Goal: Information Seeking & Learning: Learn about a topic

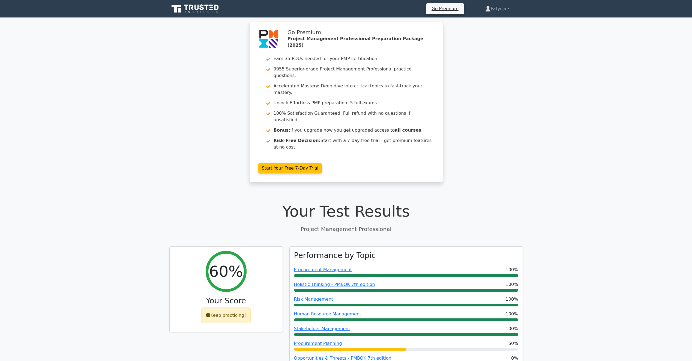
click at [194, 6] on icon at bounding box center [195, 9] width 52 height 10
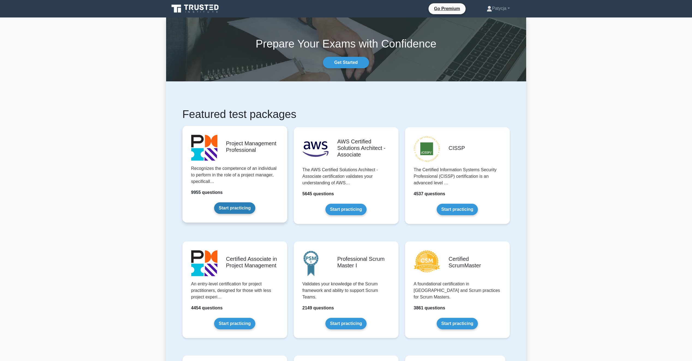
click at [233, 209] on link "Start practicing" at bounding box center [234, 207] width 41 height 11
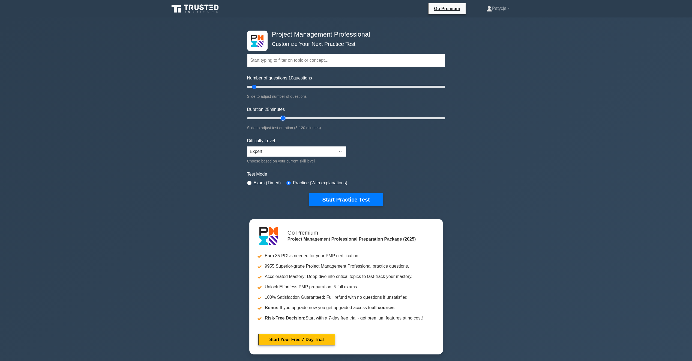
type input "25"
click at [285, 117] on input "Duration: 25 minutes" at bounding box center [346, 118] width 198 height 7
click at [276, 86] on input "Number of questions: 10 questions" at bounding box center [346, 86] width 198 height 7
type input "20"
click at [263, 88] on input "Number of questions: 30 questions" at bounding box center [346, 86] width 198 height 7
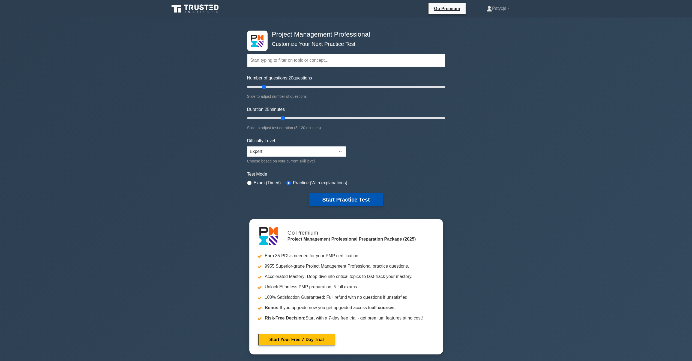
click at [353, 202] on button "Start Practice Test" at bounding box center [346, 199] width 74 height 13
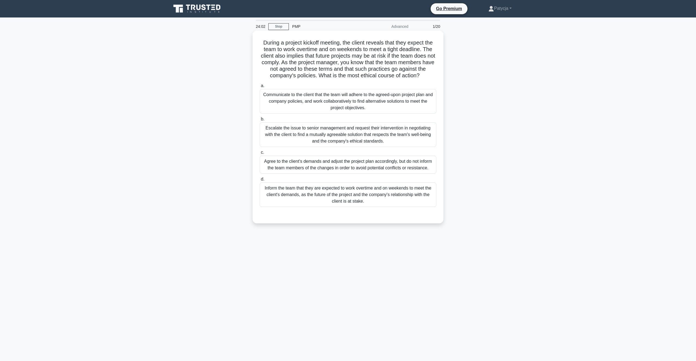
click at [314, 134] on div "Escalate the issue to senior management and request their intervention in negot…" at bounding box center [348, 134] width 177 height 25
click at [260, 121] on input "b. Escalate the issue to senior management and request their intervention in ne…" at bounding box center [260, 119] width 0 height 4
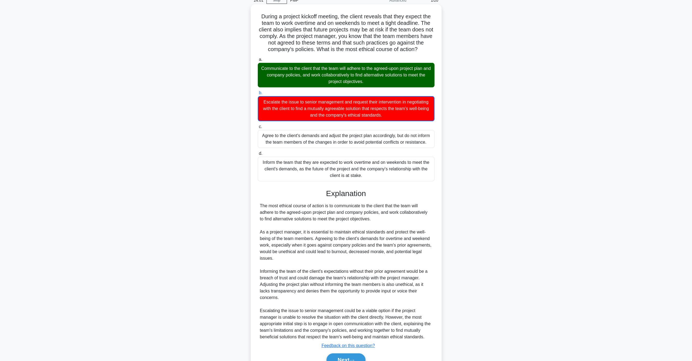
scroll to position [55, 0]
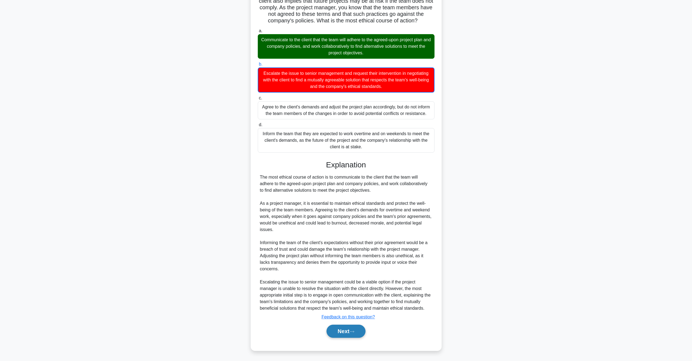
click at [343, 329] on button "Next" at bounding box center [346, 330] width 39 height 13
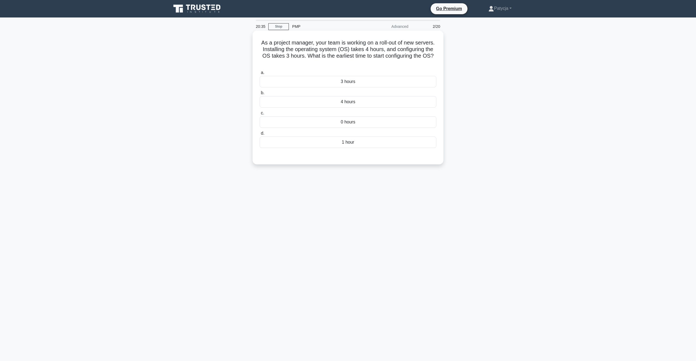
click at [348, 102] on div "4 hours" at bounding box center [348, 101] width 177 height 11
click at [260, 95] on input "b. 4 hours" at bounding box center [260, 93] width 0 height 4
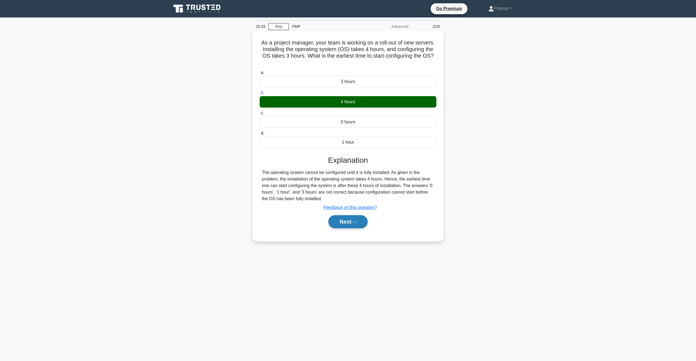
click at [347, 226] on button "Next" at bounding box center [348, 221] width 39 height 13
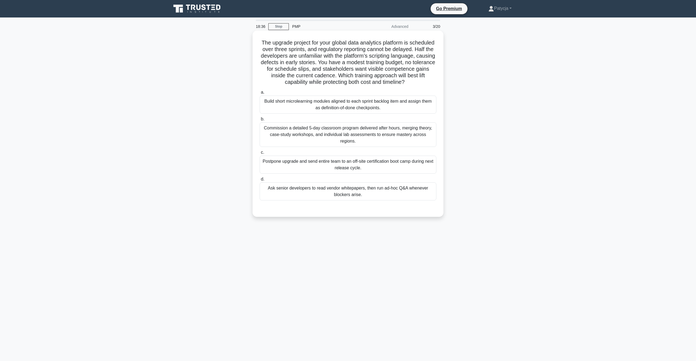
click at [350, 190] on div "Ask senior developers to read vendor whitepapers, then run ad-hoc Q&A whenever …" at bounding box center [348, 191] width 177 height 18
click at [260, 181] on input "d. Ask senior developers to read vendor whitepapers, then run ad-hoc Q&A whenev…" at bounding box center [260, 179] width 0 height 4
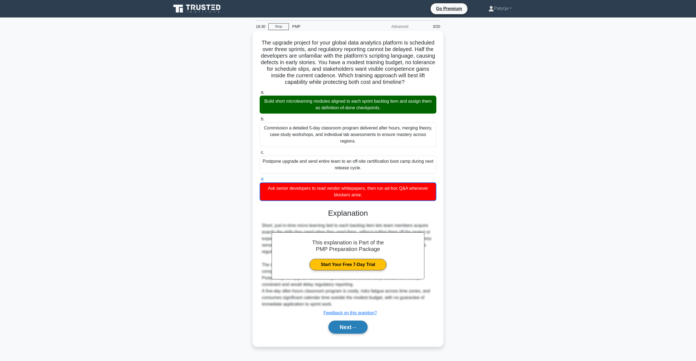
click at [337, 322] on button "Next" at bounding box center [348, 326] width 39 height 13
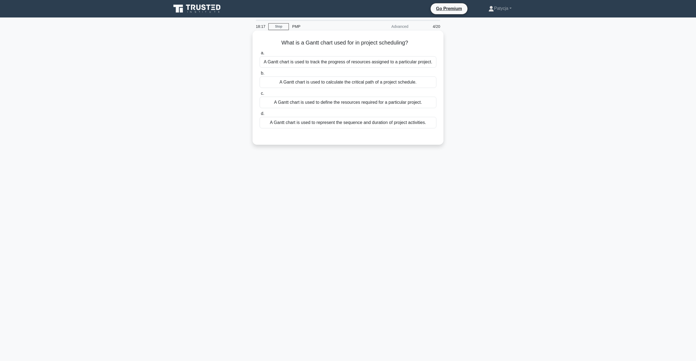
click at [361, 125] on div "A Gantt chart is used to represent the sequence and duration of project activit…" at bounding box center [348, 122] width 177 height 11
click at [260, 115] on input "d. A Gantt chart is used to represent the sequence and duration of project acti…" at bounding box center [260, 114] width 0 height 4
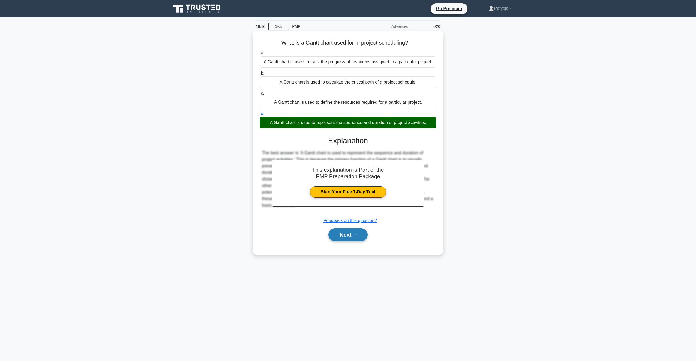
click at [358, 231] on button "Next" at bounding box center [348, 234] width 39 height 13
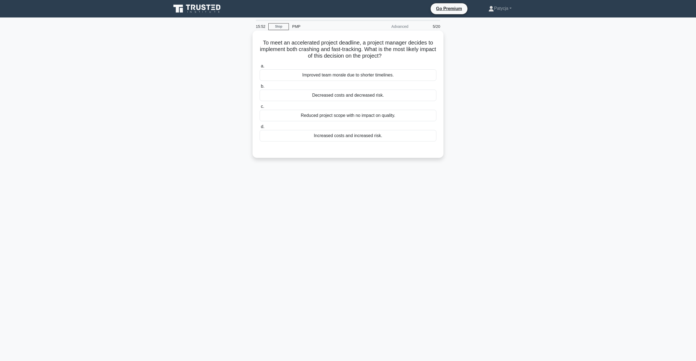
click at [358, 117] on div "Reduced project scope with no impact on quality." at bounding box center [348, 115] width 177 height 11
click at [260, 108] on input "c. Reduced project scope with no impact on quality." at bounding box center [260, 107] width 0 height 4
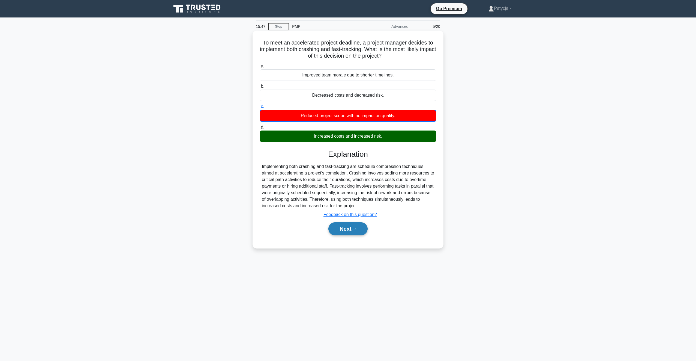
click at [356, 228] on icon at bounding box center [354, 229] width 5 height 3
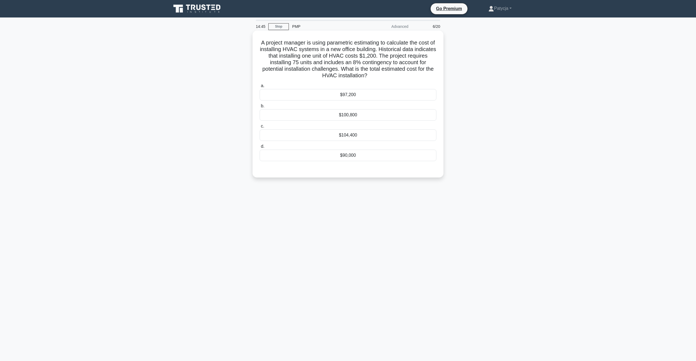
click at [397, 86] on label "a. $97,200" at bounding box center [348, 91] width 177 height 18
click at [260, 86] on input "a. $97,200" at bounding box center [260, 86] width 0 height 4
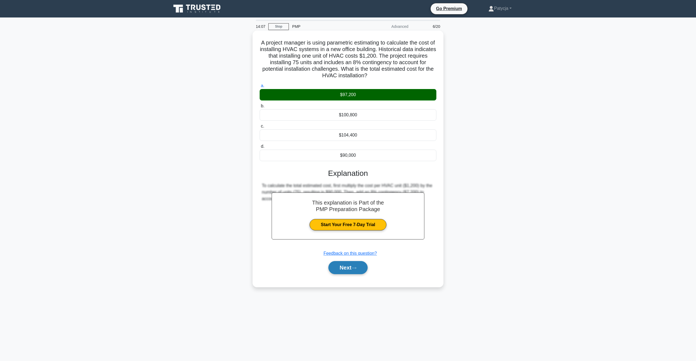
click at [350, 274] on button "Next" at bounding box center [348, 267] width 39 height 13
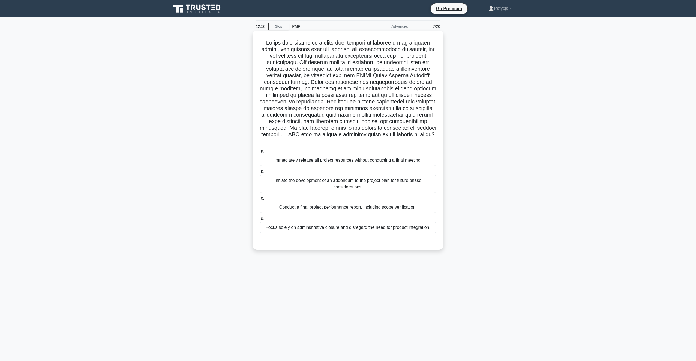
click at [340, 209] on div "Conduct a final project performance report, including scope verification." at bounding box center [348, 206] width 177 height 11
click at [260, 200] on input "c. Conduct a final project performance report, including scope verification." at bounding box center [260, 198] width 0 height 4
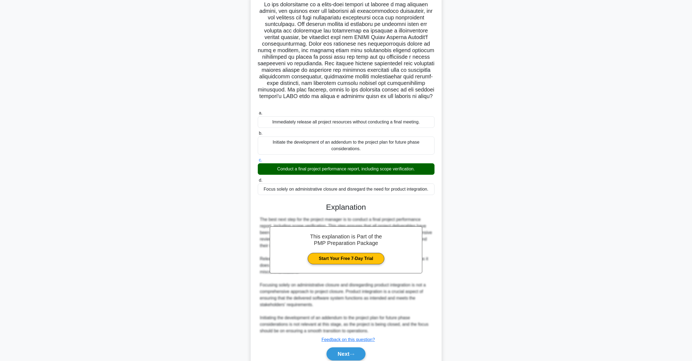
scroll to position [61, 0]
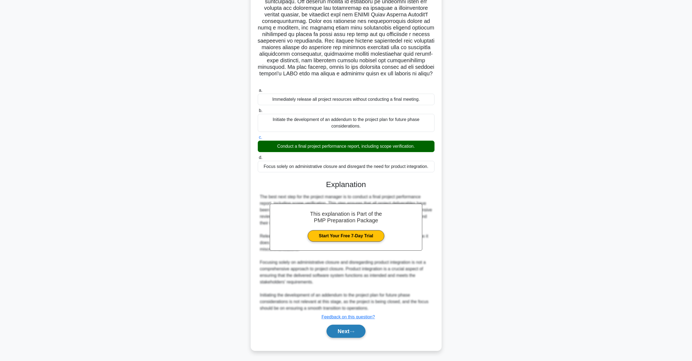
click at [348, 333] on button "Next" at bounding box center [346, 330] width 39 height 13
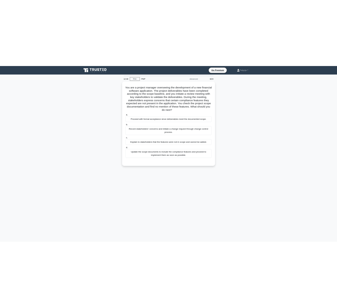
scroll to position [0, 0]
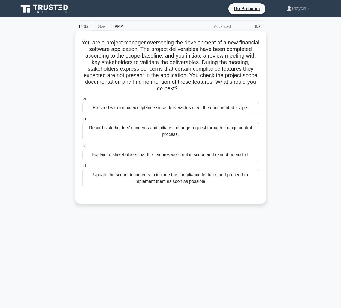
click at [246, 62] on h5 "You are a project manager overseeing the development of a new financial softwar…" at bounding box center [171, 65] width 178 height 53
click at [207, 182] on div "Update the scope documents to include the compliance features and proceed to im…" at bounding box center [170, 178] width 177 height 18
click at [82, 168] on input "d. Update the scope documents to include the compliance features and proceed to…" at bounding box center [82, 166] width 0 height 4
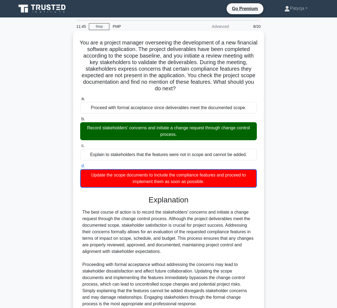
scroll to position [49, 0]
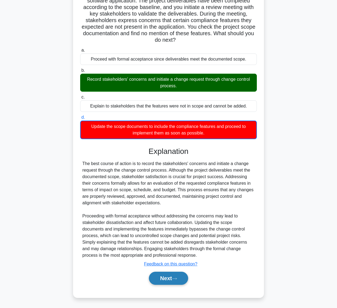
click at [183, 277] on button "Next" at bounding box center [168, 278] width 39 height 13
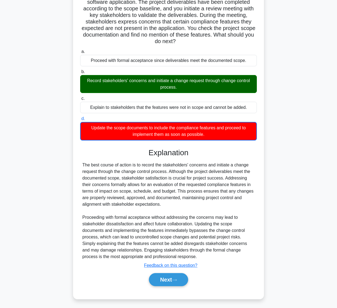
scroll to position [0, 0]
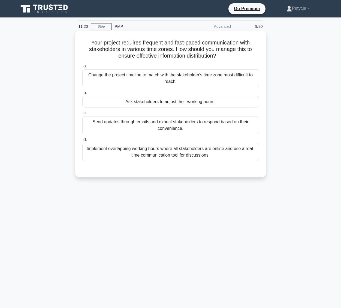
click at [212, 129] on div "Send updates through emails and expect stakeholders to respond based on their c…" at bounding box center [170, 125] width 177 height 18
click at [82, 115] on input "c. Send updates through emails and expect stakeholders to respond based on thei…" at bounding box center [82, 113] width 0 height 4
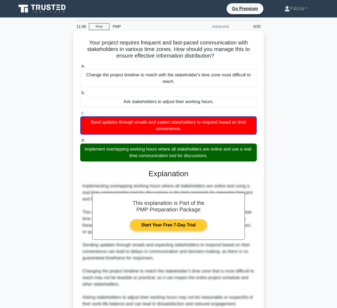
scroll to position [49, 0]
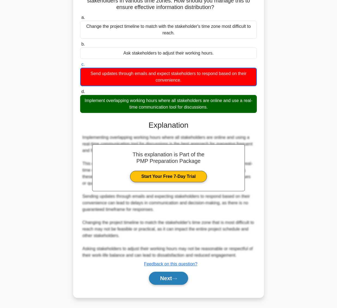
click at [171, 276] on button "Next" at bounding box center [168, 278] width 39 height 13
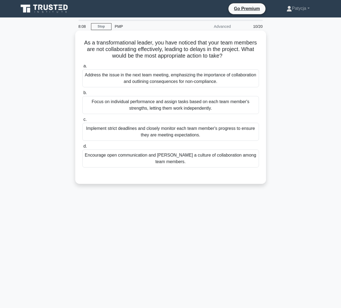
click at [223, 167] on div "Encourage open communication and foster a culture of collaboration among team m…" at bounding box center [170, 159] width 177 height 18
click at [82, 148] on input "d. Encourage open communication and foster a culture of collaboration among tea…" at bounding box center [82, 147] width 0 height 4
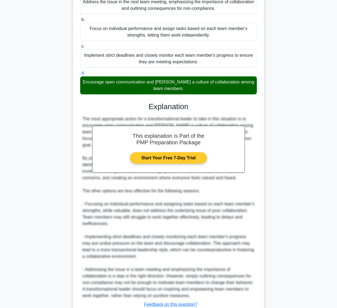
scroll to position [107, 0]
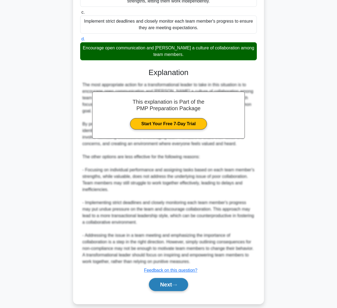
click at [170, 281] on button "Next" at bounding box center [168, 284] width 39 height 13
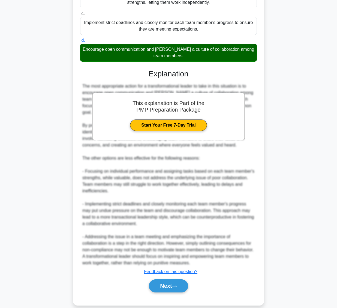
scroll to position [0, 0]
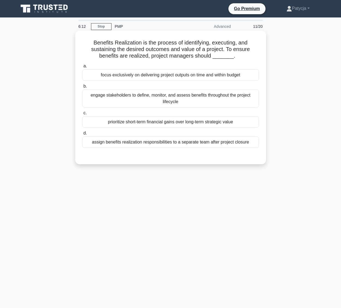
click at [185, 100] on div "engage stakeholders to define, monitor, and assess benefits throughout the proj…" at bounding box center [170, 98] width 177 height 18
click at [82, 88] on input "b. engage stakeholders to define, monitor, and assess benefits throughout the p…" at bounding box center [82, 87] width 0 height 4
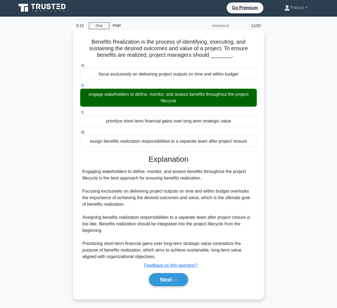
scroll to position [2, 0]
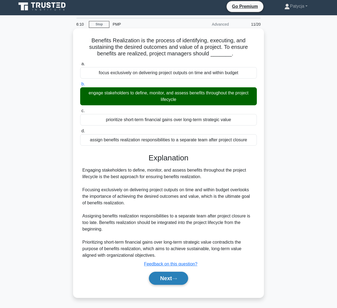
click at [165, 277] on button "Next" at bounding box center [168, 278] width 39 height 13
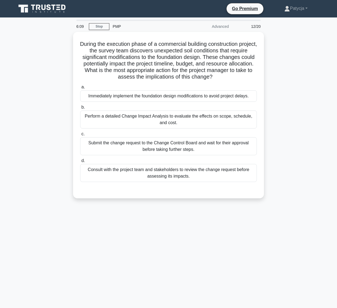
scroll to position [0, 0]
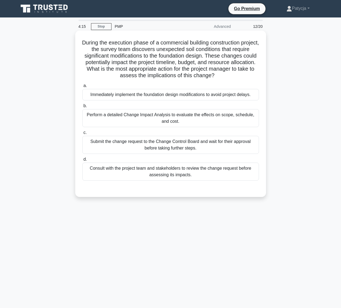
click at [206, 148] on div "Submit the change request to the Change Control Board and wait for their approv…" at bounding box center [170, 145] width 177 height 18
click at [82, 135] on input "c. Submit the change request to the Change Control Board and wait for their app…" at bounding box center [82, 133] width 0 height 4
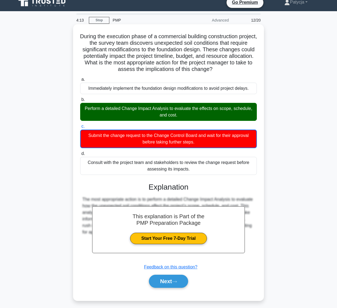
scroll to position [10, 0]
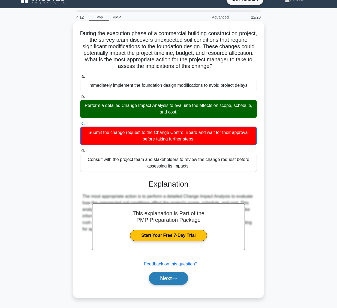
click at [163, 277] on button "Next" at bounding box center [168, 278] width 39 height 13
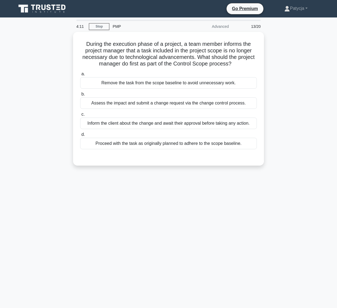
scroll to position [0, 0]
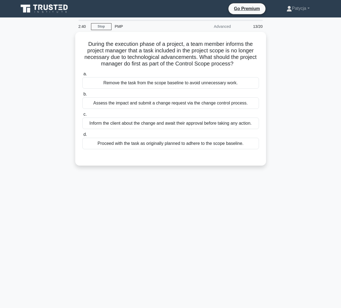
click at [289, 69] on div "During the execution phase of a project, a team member informs the project mana…" at bounding box center [170, 102] width 311 height 140
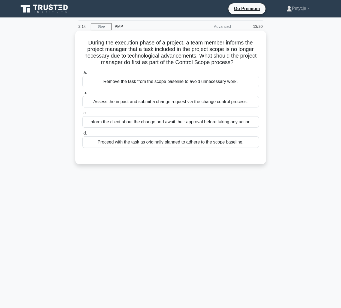
click at [193, 104] on div "Assess the impact and submit a change request via the change control process." at bounding box center [170, 101] width 177 height 11
click at [82, 95] on input "b. Assess the impact and submit a change request via the change control process." at bounding box center [82, 93] width 0 height 4
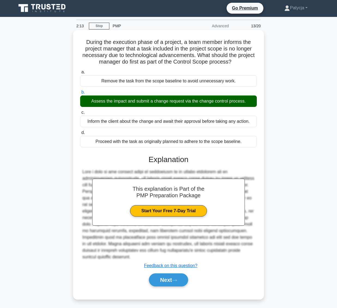
scroll to position [2, 0]
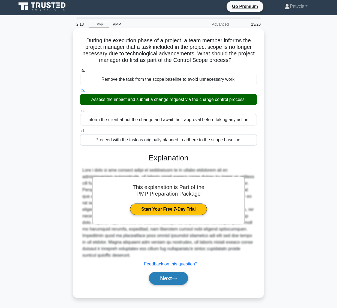
click at [182, 275] on button "Next" at bounding box center [168, 278] width 39 height 13
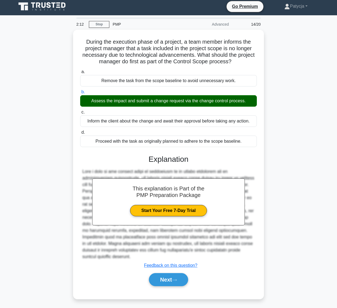
scroll to position [0, 0]
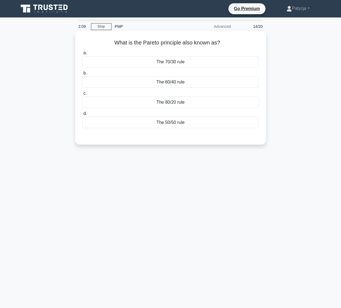
click at [185, 102] on div "The 80/20 rule" at bounding box center [170, 102] width 177 height 11
click at [82, 95] on input "c. The 80/20 rule" at bounding box center [82, 94] width 0 height 4
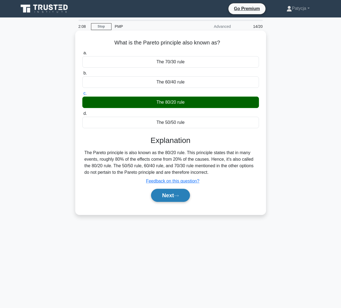
click at [176, 197] on button "Next" at bounding box center [170, 195] width 39 height 13
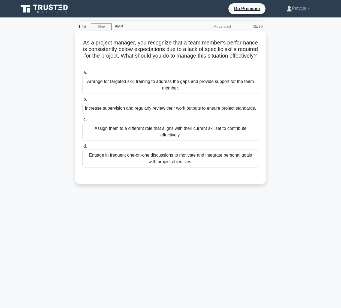
click at [168, 83] on div "Arrange for targeted skill training to address the gaps and provide support for…" at bounding box center [170, 85] width 177 height 18
click at [82, 74] on input "a. Arrange for targeted skill training to address the gaps and provide support …" at bounding box center [82, 73] width 0 height 4
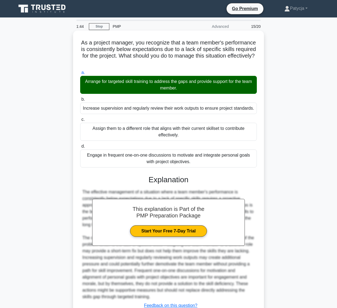
scroll to position [42, 0]
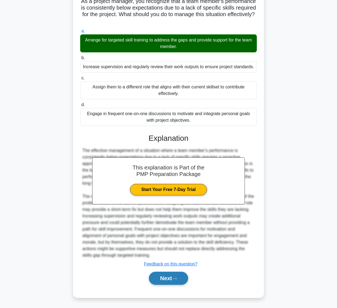
click at [167, 276] on button "Next" at bounding box center [168, 278] width 39 height 13
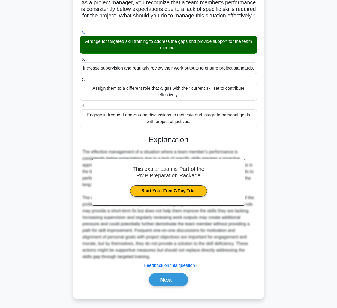
scroll to position [0, 0]
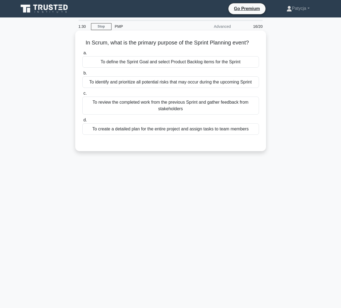
click at [159, 64] on div "To define the Sprint Goal and select Product Backlog items for the Sprint" at bounding box center [170, 61] width 177 height 11
click at [82, 55] on input "a. To define the Sprint Goal and select Product Backlog items for the Sprint" at bounding box center [82, 53] width 0 height 4
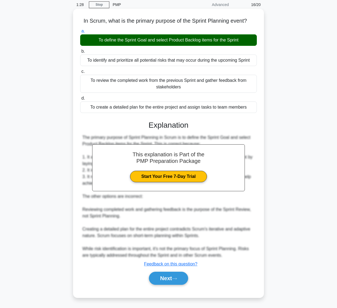
scroll to position [22, 0]
click at [164, 272] on button "Next" at bounding box center [168, 278] width 39 height 13
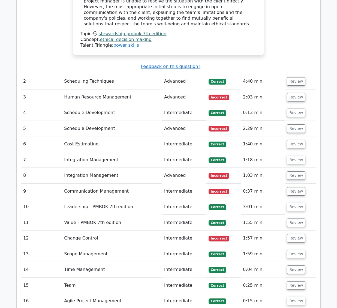
scroll to position [955, 0]
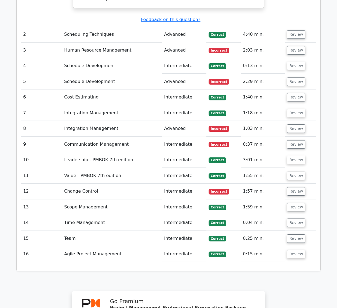
drag, startPoint x: 337, startPoint y: 228, endPoint x: 337, endPoint y: 217, distance: 10.9
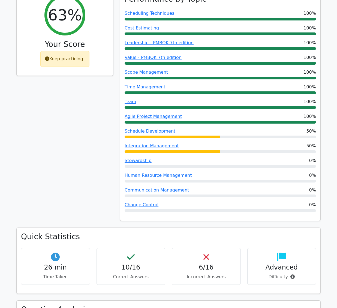
scroll to position [0, 0]
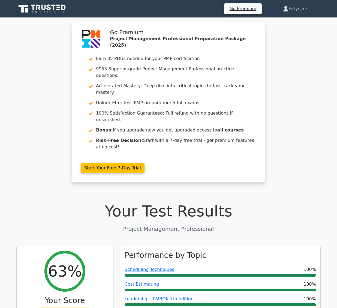
click at [60, 6] on icon at bounding box center [42, 9] width 52 height 10
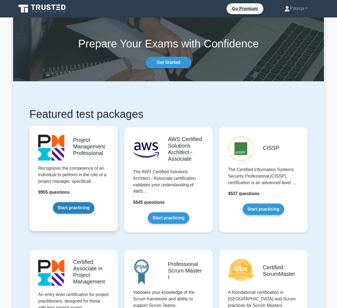
click at [74, 210] on link "Start practicing" at bounding box center [73, 207] width 41 height 11
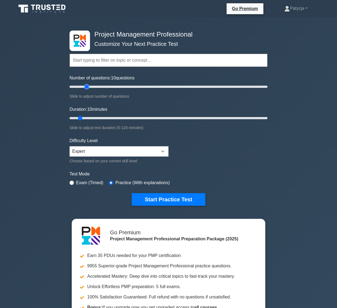
type input "20"
click at [88, 86] on input "Number of questions: 10 questions" at bounding box center [169, 86] width 198 height 7
click at [92, 116] on input "Duration: 15 minutes" at bounding box center [169, 118] width 198 height 7
type input "20"
click at [95, 118] on input "Duration: 15 minutes" at bounding box center [169, 118] width 198 height 7
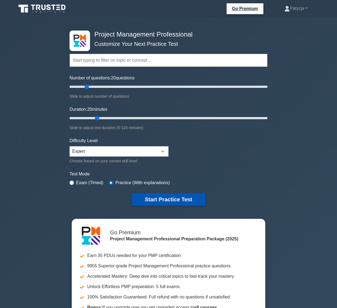
click at [168, 200] on button "Start Practice Test" at bounding box center [169, 199] width 74 height 13
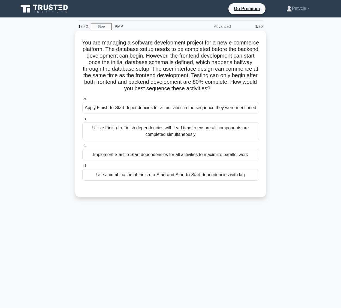
click at [178, 174] on div "Use a combination of Finish-to-Start and Start-to-Start dependencies with lag" at bounding box center [170, 174] width 177 height 11
click at [82, 168] on input "d. Use a combination of Finish-to-Start and Start-to-Start dependencies with lag" at bounding box center [82, 166] width 0 height 4
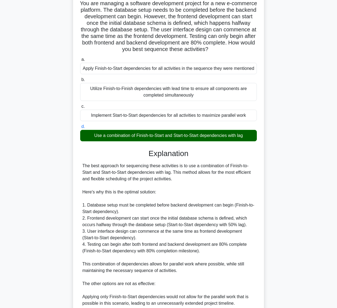
scroll to position [140, 0]
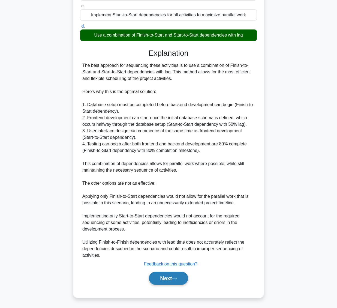
click at [172, 275] on button "Next" at bounding box center [168, 278] width 39 height 13
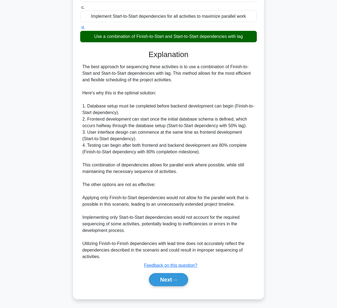
scroll to position [0, 0]
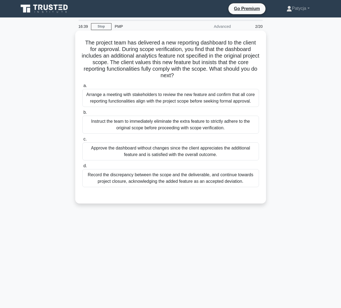
click at [129, 181] on div "Record the discrepancy between the scope and the deliverable, and continue towa…" at bounding box center [170, 178] width 177 height 18
click at [82, 168] on input "d. Record the discrepancy between the scope and the deliverable, and continue t…" at bounding box center [82, 166] width 0 height 4
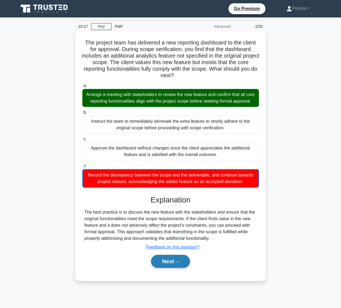
click at [172, 268] on button "Next" at bounding box center [170, 261] width 39 height 13
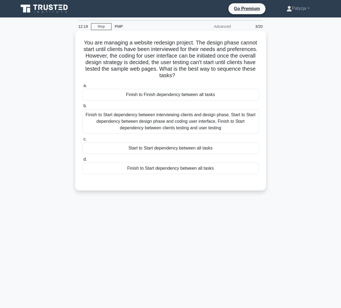
click at [214, 136] on label "c. Start to Start dependency between all tasks" at bounding box center [170, 145] width 177 height 18
click at [82, 138] on input "c. Start to Start dependency between all tasks" at bounding box center [82, 140] width 0 height 4
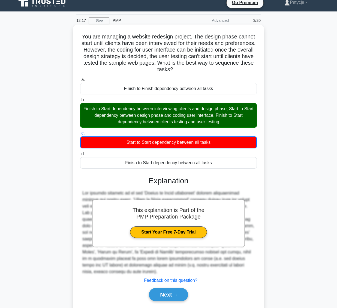
scroll to position [16, 0]
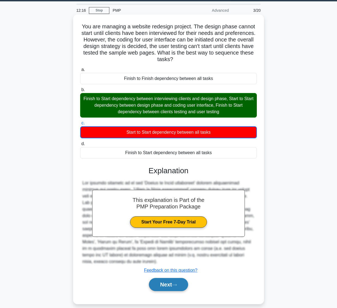
click at [180, 278] on button "Next" at bounding box center [168, 284] width 39 height 13
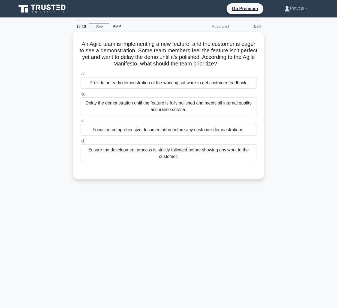
scroll to position [0, 0]
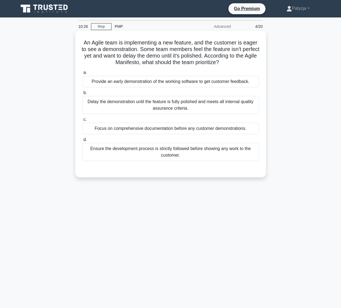
click at [108, 82] on div "Provide an early demonstration of the working software to get customer feedback." at bounding box center [170, 81] width 177 height 11
click at [82, 74] on input "a. Provide an early demonstration of the working software to get customer feedb…" at bounding box center [82, 73] width 0 height 4
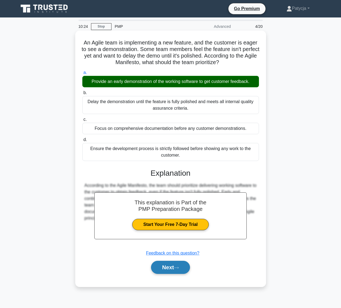
click at [165, 267] on button "Next" at bounding box center [170, 267] width 39 height 13
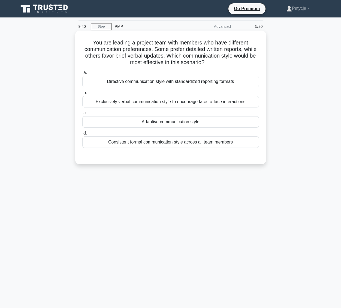
click at [193, 121] on div "Adaptive communication style" at bounding box center [170, 121] width 177 height 11
click at [82, 115] on input "c. Adaptive communication style" at bounding box center [82, 113] width 0 height 4
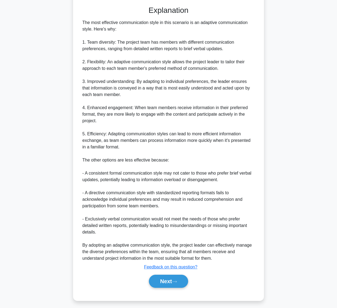
scroll to position [153, 0]
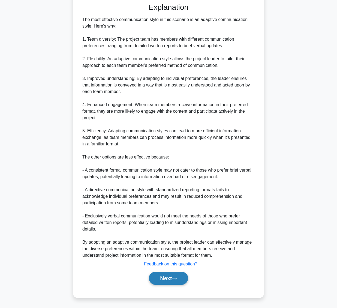
click at [176, 281] on button "Next" at bounding box center [168, 278] width 39 height 13
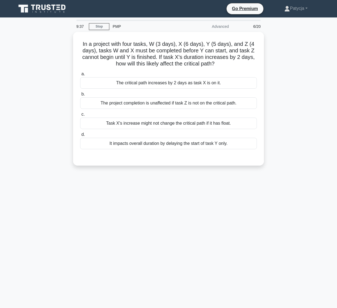
scroll to position [0, 0]
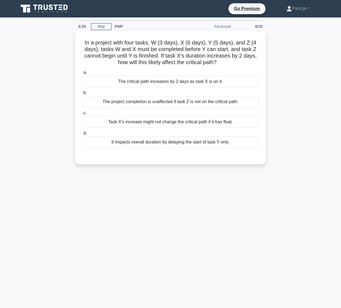
click at [184, 82] on div "The critical path increases by 2 days as task X is on it." at bounding box center [170, 81] width 177 height 11
click at [82, 74] on input "a. The critical path increases by 2 days as task X is on it." at bounding box center [82, 73] width 0 height 4
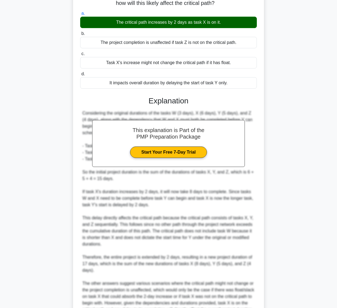
scroll to position [127, 0]
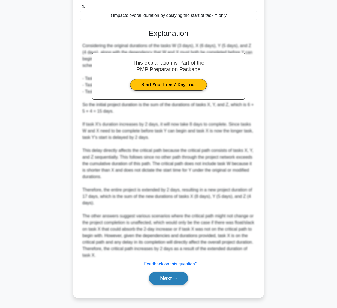
click at [177, 277] on icon at bounding box center [174, 278] width 5 height 3
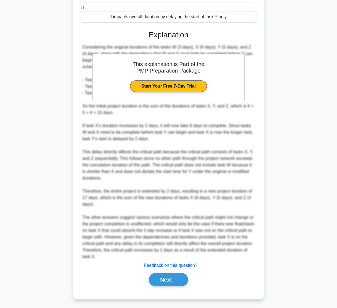
scroll to position [0, 0]
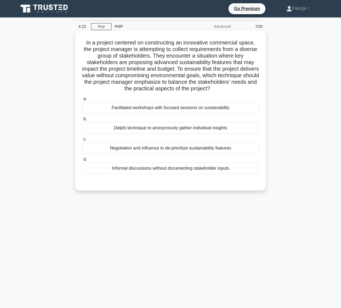
click at [148, 127] on div "Delphi technique to anonymously gather individual insights" at bounding box center [170, 127] width 177 height 11
click at [82, 121] on input "b. Delphi technique to anonymously gather individual insights" at bounding box center [82, 119] width 0 height 4
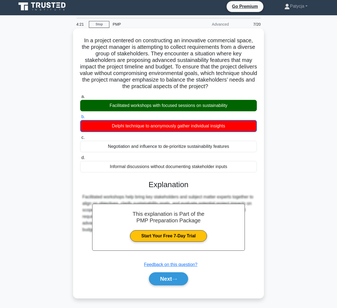
scroll to position [3, 0]
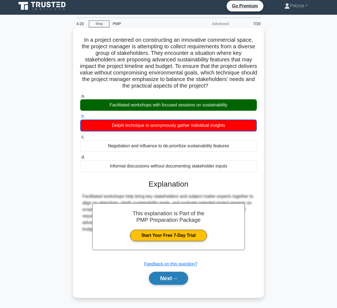
click at [173, 274] on button "Next" at bounding box center [168, 278] width 39 height 13
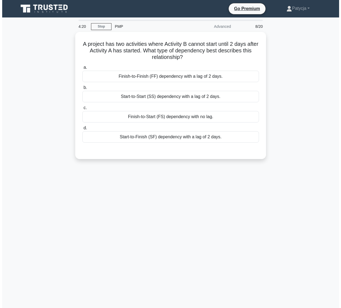
scroll to position [0, 0]
click at [64, 191] on div "2:14 Stop PMP Advanced 8/20 A project has two activities where Activity B canno…" at bounding box center [170, 156] width 311 height 273
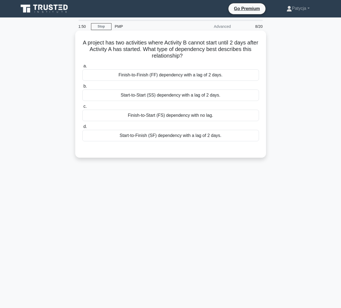
click at [207, 76] on div "Finish-to-Finish (FF) dependency with a lag of 2 days." at bounding box center [170, 74] width 177 height 11
click at [82, 68] on input "a. Finish-to-Finish (FF) dependency with a lag of 2 days." at bounding box center [82, 66] width 0 height 4
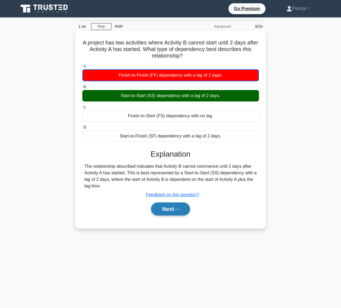
click at [186, 212] on button "Next" at bounding box center [170, 208] width 39 height 13
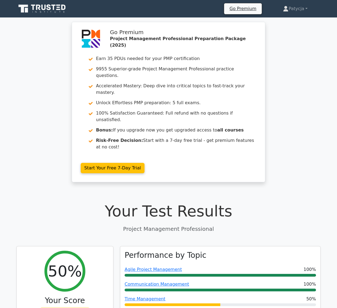
click at [52, 11] on icon at bounding box center [42, 9] width 52 height 10
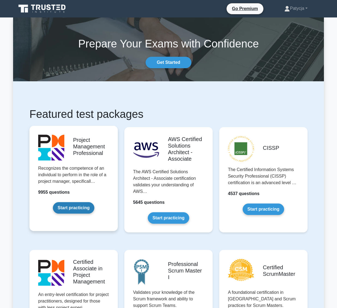
click at [58, 208] on link "Start practicing" at bounding box center [73, 207] width 41 height 11
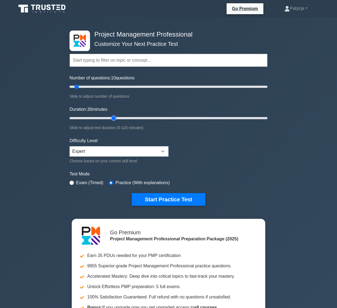
click at [110, 120] on input "Duration: 30 minutes" at bounding box center [169, 118] width 198 height 7
click at [145, 118] on input "Duration: 30 minutes" at bounding box center [169, 118] width 198 height 7
drag, startPoint x: 160, startPoint y: 117, endPoint x: 323, endPoint y: 111, distance: 162.5
type input "120"
click at [268, 115] on input "Duration: 120 minutes" at bounding box center [169, 118] width 198 height 7
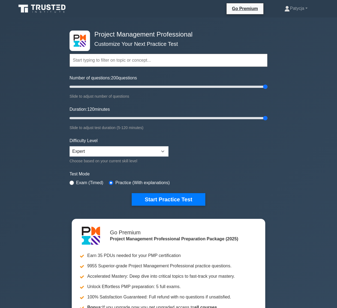
drag, startPoint x: 77, startPoint y: 87, endPoint x: 308, endPoint y: 80, distance: 230.4
type input "200"
click at [268, 83] on input "Number of questions: 200 questions" at bounding box center [169, 86] width 198 height 7
click at [190, 201] on button "Start Practice Test" at bounding box center [169, 199] width 74 height 13
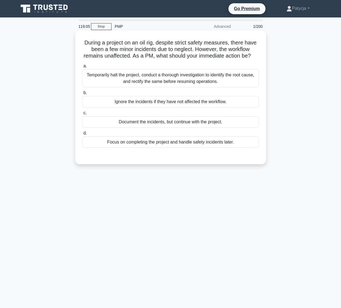
click at [226, 128] on div "Document the incidents, but continue with the project." at bounding box center [170, 121] width 177 height 11
click at [82, 115] on input "c. Document the incidents, but continue with the project." at bounding box center [82, 113] width 0 height 4
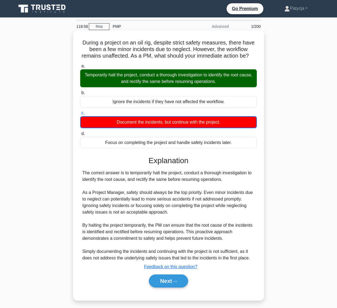
scroll to position [10, 0]
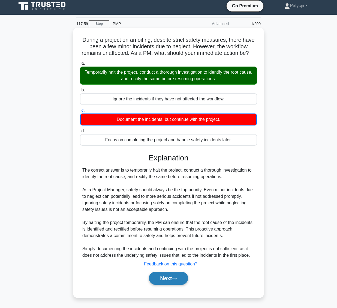
click at [168, 281] on button "Next" at bounding box center [168, 278] width 39 height 13
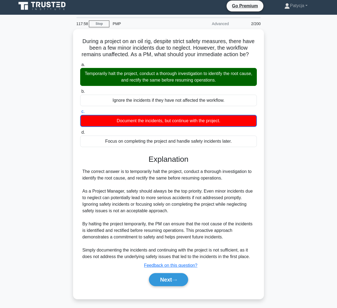
scroll to position [0, 0]
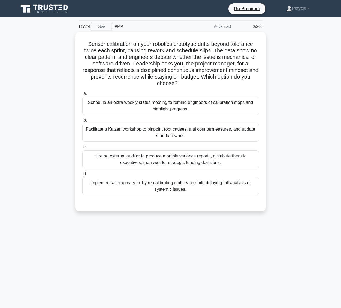
click at [42, 149] on div "Sensor calibration on your robotics prototype drifts beyond tolerance twice eac…" at bounding box center [170, 125] width 311 height 186
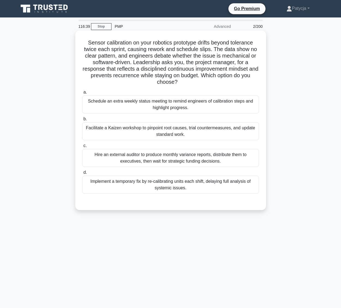
click at [181, 133] on div "Facilitate a Kaizen workshop to pinpoint root causes, trial countermeasures, an…" at bounding box center [170, 131] width 177 height 18
click at [82, 121] on input "b. Facilitate a Kaizen workshop to pinpoint root causes, trial countermeasures,…" at bounding box center [82, 119] width 0 height 4
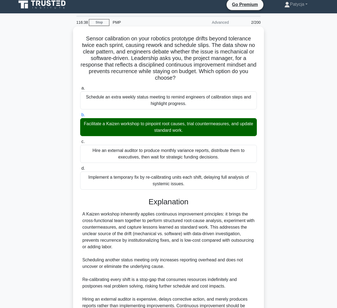
scroll to position [61, 0]
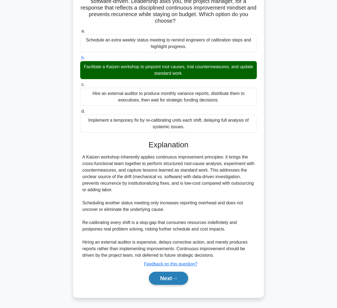
click at [173, 277] on button "Next" at bounding box center [168, 278] width 39 height 13
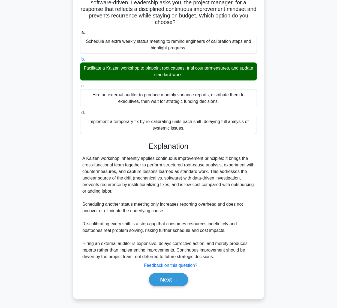
scroll to position [0, 0]
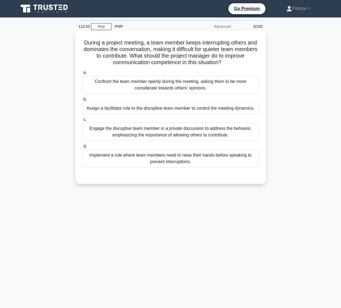
click at [224, 133] on div "Engage the disruptive team member in a private discussion to address the behavi…" at bounding box center [170, 132] width 177 height 18
click at [82, 121] on input "c. Engage the disruptive team member in a private discussion to address the beh…" at bounding box center [82, 120] width 0 height 4
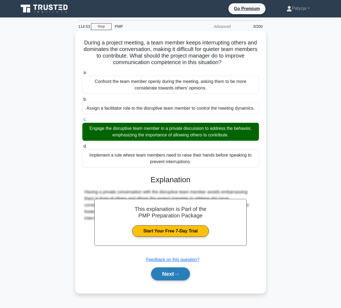
click at [172, 271] on button "Next" at bounding box center [170, 273] width 39 height 13
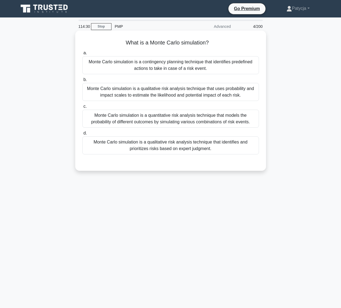
click at [167, 119] on div "Monte Carlo simulation is a quantitative risk analysis technique that models th…" at bounding box center [170, 119] width 177 height 18
click at [82, 108] on input "c. Monte Carlo simulation is a quantitative risk analysis technique that models…" at bounding box center [82, 107] width 0 height 4
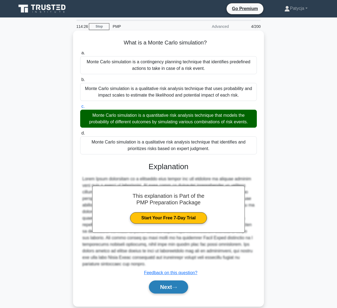
click at [172, 287] on button "Next" at bounding box center [168, 286] width 39 height 13
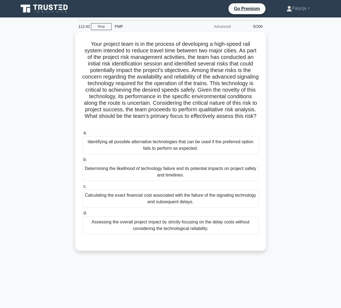
click at [289, 92] on div "Your project team is in the process of developing a high-speed rail system inte…" at bounding box center [170, 144] width 311 height 225
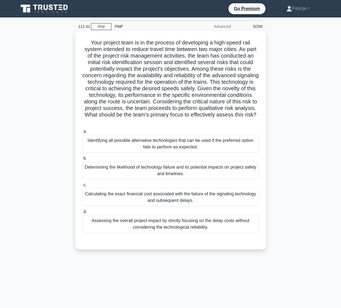
click at [138, 174] on div "Determining the likelihood of technology failure and its potential impacts on p…" at bounding box center [170, 171] width 177 height 18
click at [82, 160] on input "b. Determining the likelihood of technology failure and its potential impacts o…" at bounding box center [82, 159] width 0 height 4
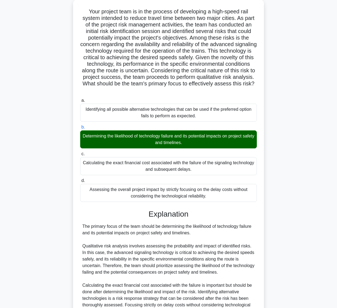
scroll to position [88, 0]
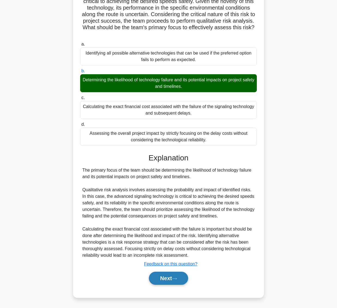
click at [174, 275] on button "Next" at bounding box center [168, 278] width 39 height 13
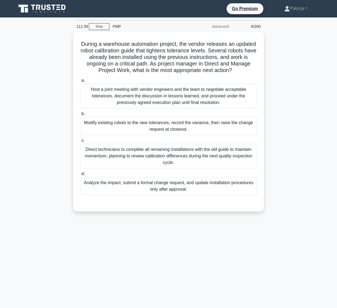
scroll to position [0, 0]
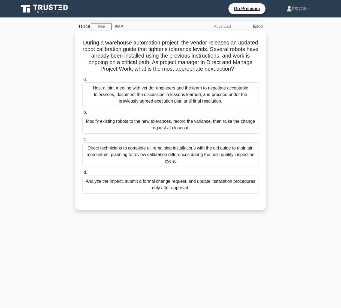
click at [132, 191] on div "Analyze the impact, submit a formal change request, and update installation pro…" at bounding box center [170, 185] width 177 height 18
click at [82, 174] on input "d. Analyze the impact, submit a formal change request, and update installation …" at bounding box center [82, 173] width 0 height 4
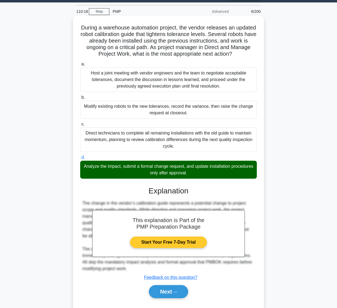
scroll to position [29, 0]
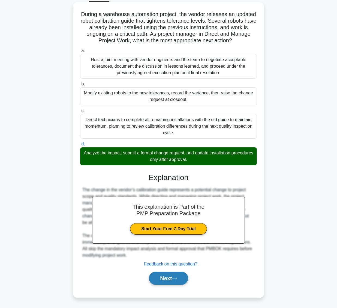
click at [158, 282] on button "Next" at bounding box center [168, 278] width 39 height 13
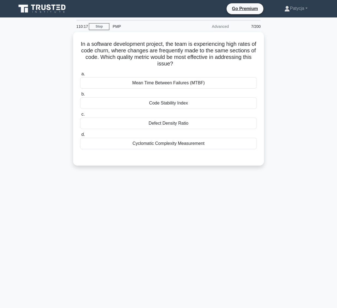
scroll to position [0, 0]
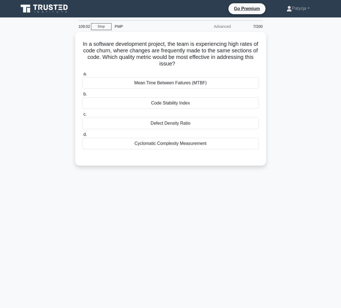
click at [61, 100] on div "In a software development project, the team is experiencing high rates of code …" at bounding box center [170, 102] width 311 height 140
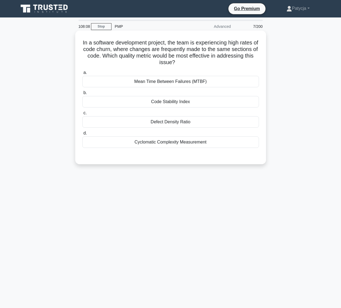
click at [213, 65] on h5 "In a software development project, the team is experiencing high rates of code …" at bounding box center [171, 52] width 178 height 27
click at [195, 140] on div "Cyclomatic Complexity Measurement" at bounding box center [170, 141] width 177 height 11
click at [82, 135] on input "d. Cyclomatic Complexity Measurement" at bounding box center [82, 134] width 0 height 4
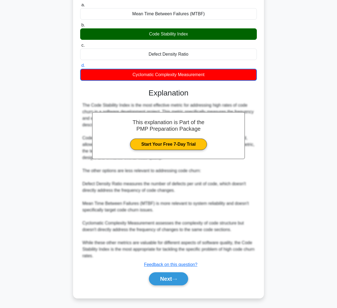
scroll to position [68, 0]
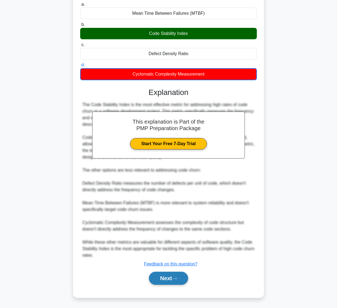
click at [175, 281] on button "Next" at bounding box center [168, 278] width 39 height 13
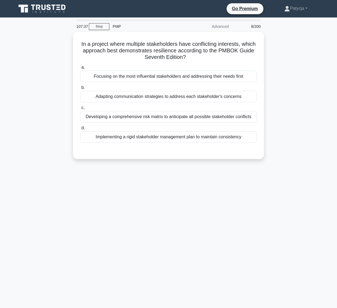
scroll to position [0, 0]
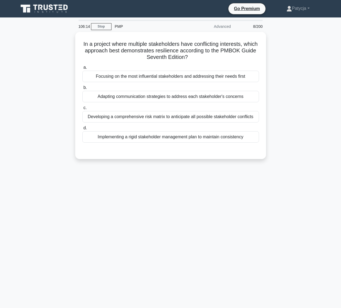
click at [68, 47] on div "In a project where multiple stakeholders have conflicting interests, which appr…" at bounding box center [170, 99] width 311 height 134
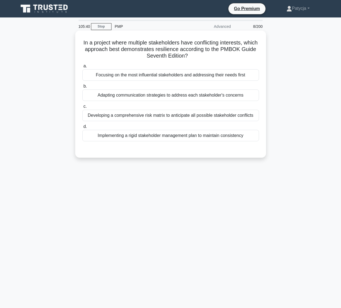
click at [163, 119] on div "Developing a comprehensive risk matrix to anticipate all possible stakeholder c…" at bounding box center [170, 115] width 177 height 11
click at [82, 108] on input "c. Developing a comprehensive risk matrix to anticipate all possible stakeholde…" at bounding box center [82, 107] width 0 height 4
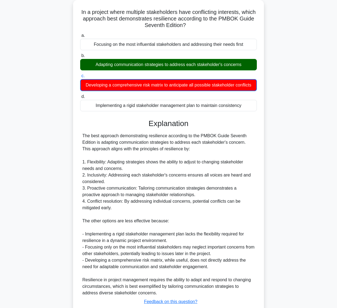
scroll to position [68, 0]
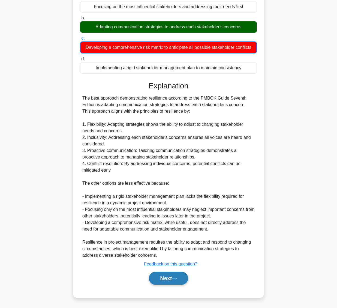
click at [185, 280] on button "Next" at bounding box center [168, 278] width 39 height 13
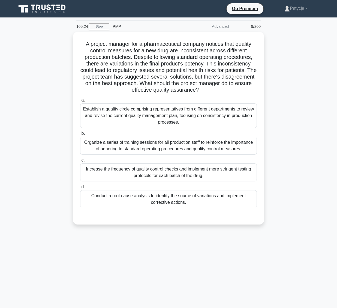
scroll to position [0, 0]
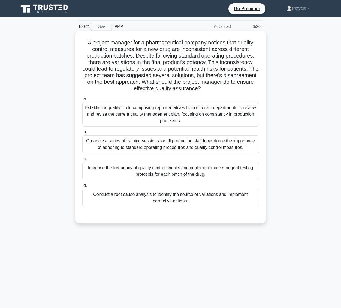
click at [244, 199] on div "Conduct a root cause analysis to identify the source of variations and implemen…" at bounding box center [170, 198] width 177 height 18
click at [82, 187] on input "d. Conduct a root cause analysis to identify the source of variations and imple…" at bounding box center [82, 186] width 0 height 4
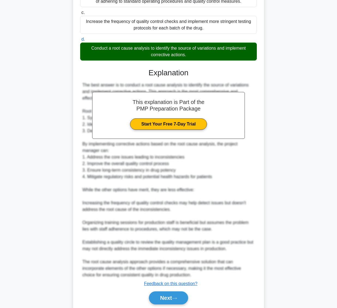
scroll to position [166, 0]
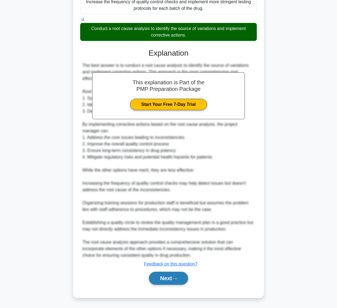
click at [163, 280] on button "Next" at bounding box center [168, 278] width 39 height 13
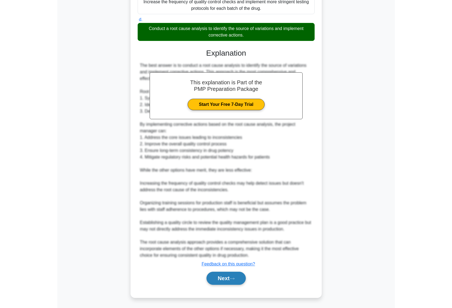
scroll to position [0, 0]
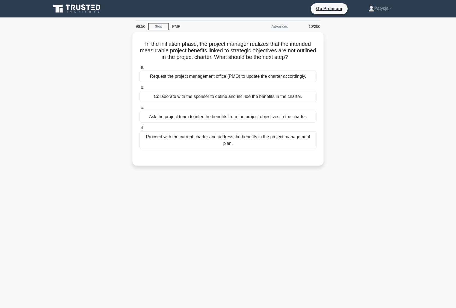
click at [93, 56] on div "In the initiation phase, the project manager realizes that the intended measura…" at bounding box center [228, 102] width 360 height 140
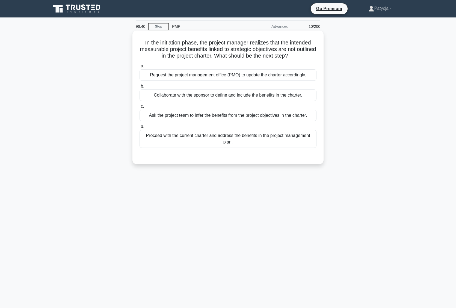
click at [294, 59] on icon ".spinner_0XTQ{transform-origin:center;animation:spinner_y6GP .75s linear infini…" at bounding box center [291, 56] width 7 height 7
click at [226, 78] on div "Request the project management office (PMO) to update the charter accordingly." at bounding box center [227, 74] width 177 height 11
click at [139, 68] on input "a. Request the project management office (PMO) to update the charter accordingl…" at bounding box center [139, 66] width 0 height 4
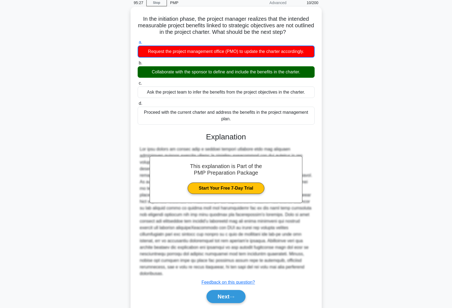
scroll to position [36, 0]
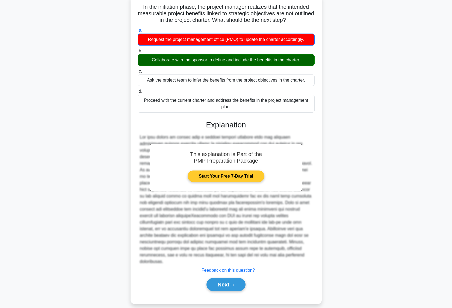
click at [243, 182] on link "Start Your Free 7-Day Trial" at bounding box center [225, 176] width 77 height 11
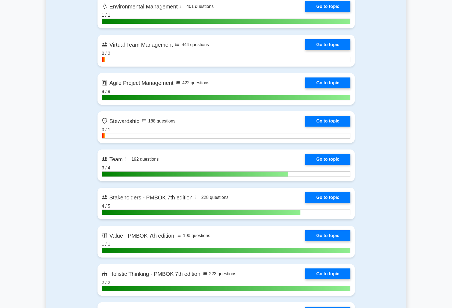
scroll to position [1419, 0]
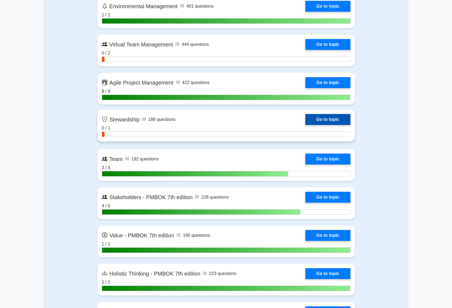
click at [307, 119] on link "Go to topic" at bounding box center [327, 119] width 45 height 11
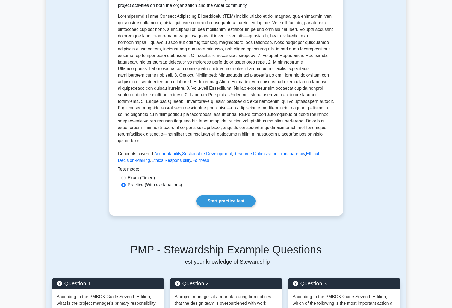
scroll to position [218, 0]
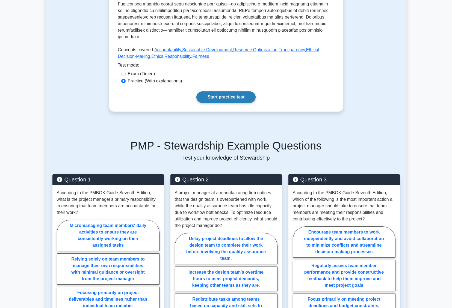
click at [230, 91] on link "Start practice test" at bounding box center [225, 96] width 59 height 11
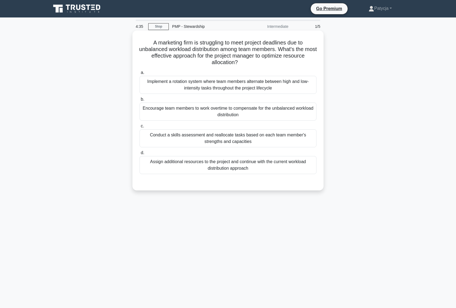
click at [268, 138] on div "Conduct a skills assessment and reallocate tasks based on each team member's st…" at bounding box center [227, 138] width 177 height 18
click at [139, 128] on input "c. Conduct a skills assessment and reallocate tasks based on each team member's…" at bounding box center [139, 126] width 0 height 4
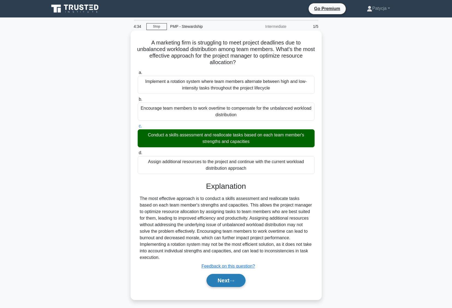
click at [229, 279] on button "Next" at bounding box center [225, 280] width 39 height 13
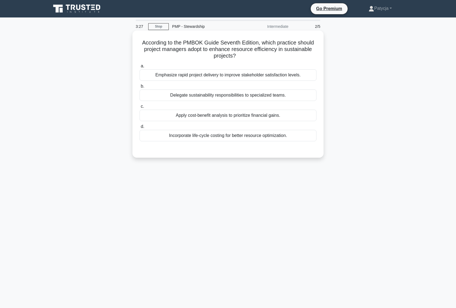
click at [261, 139] on div "Incorporate life-cycle costing for better resource optimization." at bounding box center [227, 135] width 177 height 11
click at [139, 129] on input "d. Incorporate life-cycle costing for better resource optimization." at bounding box center [139, 127] width 0 height 4
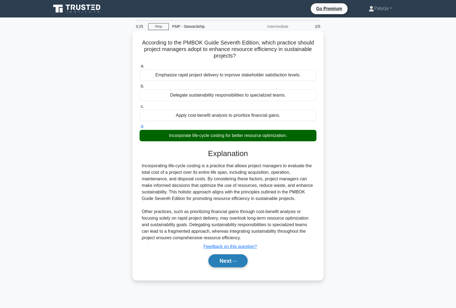
click at [217, 259] on button "Next" at bounding box center [227, 260] width 39 height 13
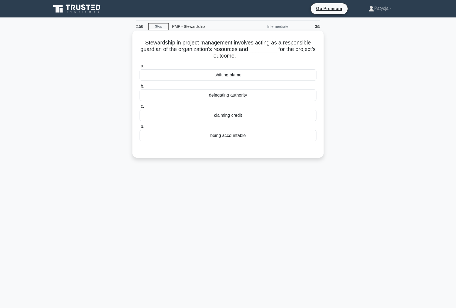
click at [230, 138] on div "being accountable" at bounding box center [227, 135] width 177 height 11
click at [139, 129] on input "d. being accountable" at bounding box center [139, 127] width 0 height 4
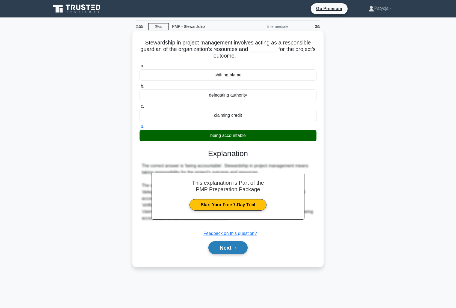
click at [234, 246] on button "Next" at bounding box center [227, 247] width 39 height 13
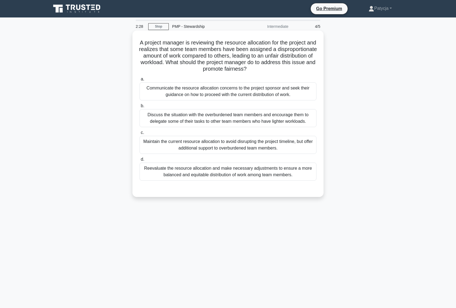
click at [278, 174] on div "Reevaluate the resource allocation and make necessary adjustments to ensure a m…" at bounding box center [227, 172] width 177 height 18
click at [139, 161] on input "d. Reevaluate the resource allocation and make necessary adjustments to ensure …" at bounding box center [139, 160] width 0 height 4
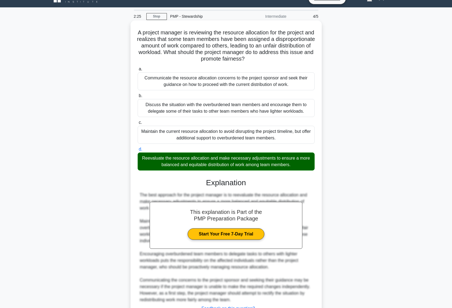
scroll to position [55, 0]
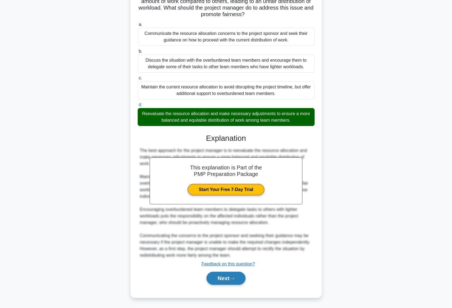
click at [215, 273] on button "Next" at bounding box center [225, 278] width 39 height 13
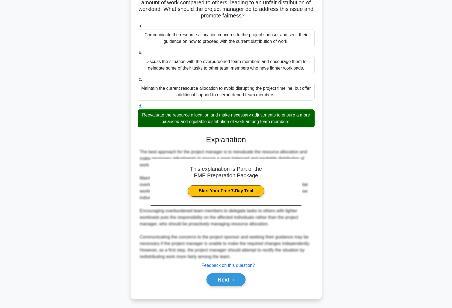
scroll to position [0, 0]
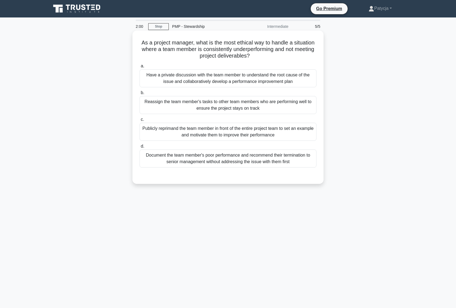
click at [222, 78] on div "Have a private discussion with the team member to understand the root cause of …" at bounding box center [227, 78] width 177 height 18
click at [139, 68] on input "a. Have a private discussion with the team member to understand the root cause …" at bounding box center [139, 66] width 0 height 4
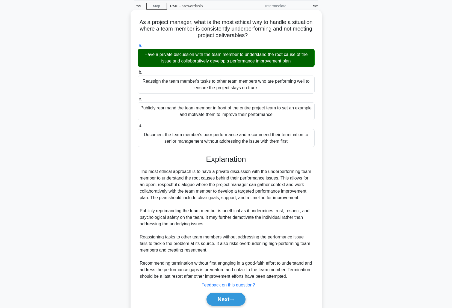
scroll to position [42, 0]
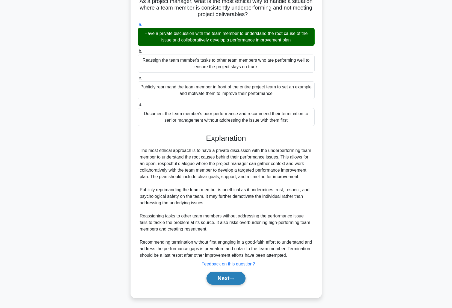
click at [238, 276] on button "Next" at bounding box center [225, 278] width 39 height 13
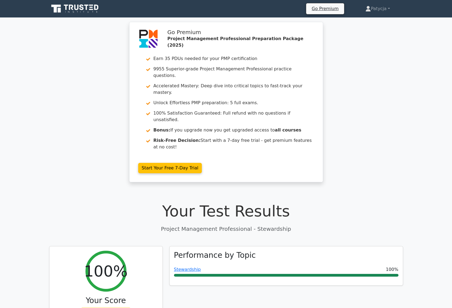
click at [81, 8] on icon at bounding box center [75, 9] width 52 height 10
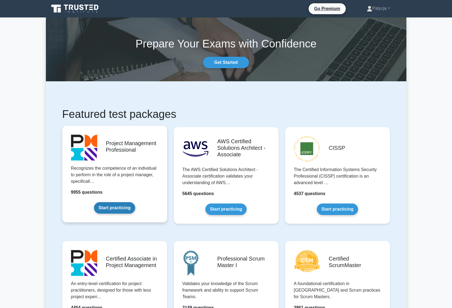
click at [123, 211] on link "Start practicing" at bounding box center [114, 207] width 41 height 11
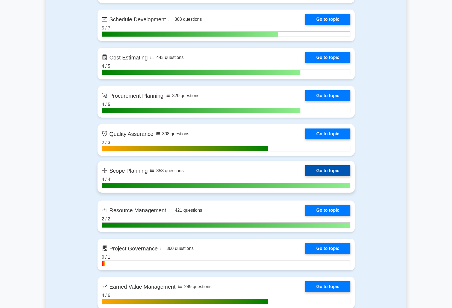
scroll to position [846, 0]
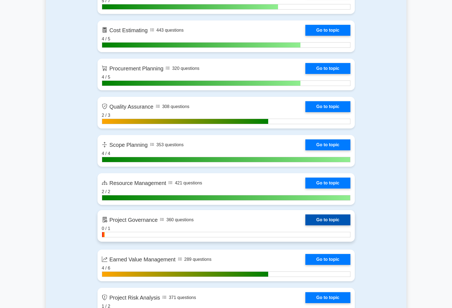
click at [305, 217] on link "Go to topic" at bounding box center [327, 219] width 45 height 11
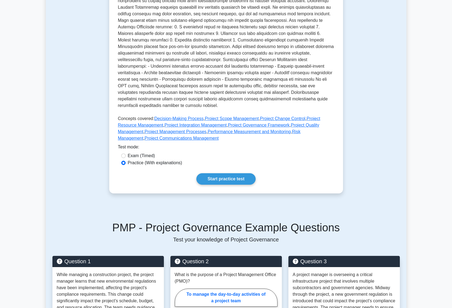
scroll to position [109, 0]
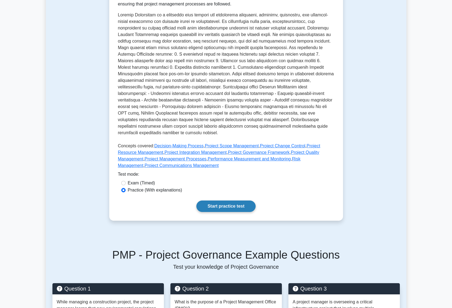
click at [211, 202] on link "Start practice test" at bounding box center [225, 206] width 59 height 11
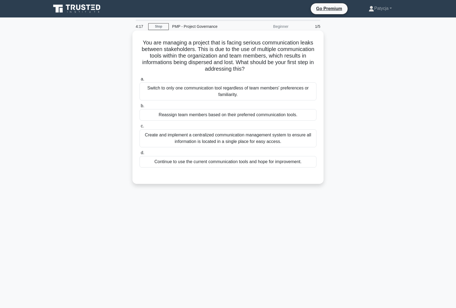
click at [225, 139] on div "Create and implement a centralized communication management system to ensure al…" at bounding box center [227, 138] width 177 height 18
click at [139, 128] on input "c. Create and implement a centralized communication management system to ensure…" at bounding box center [139, 126] width 0 height 4
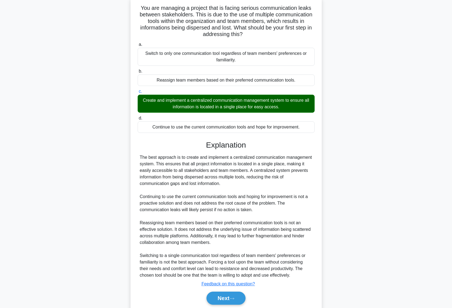
scroll to position [55, 0]
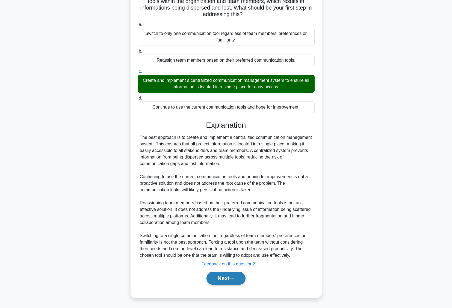
click at [226, 272] on button "Next" at bounding box center [225, 278] width 39 height 13
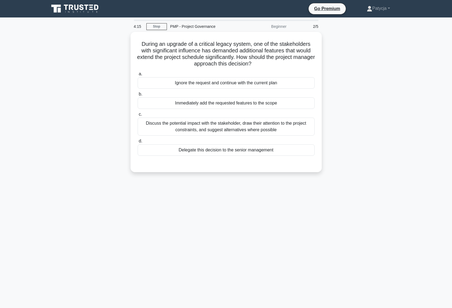
scroll to position [0, 0]
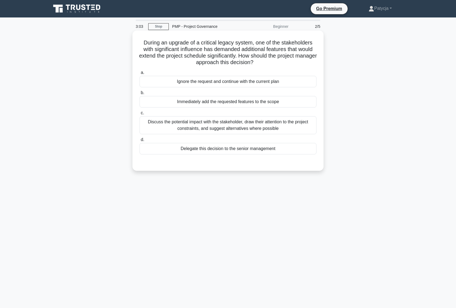
click at [246, 125] on div "Discuss the potential impact with the stakeholder, draw their attention to the …" at bounding box center [227, 125] width 177 height 18
click at [139, 115] on input "c. Discuss the potential impact with the stakeholder, draw their attention to t…" at bounding box center [139, 113] width 0 height 4
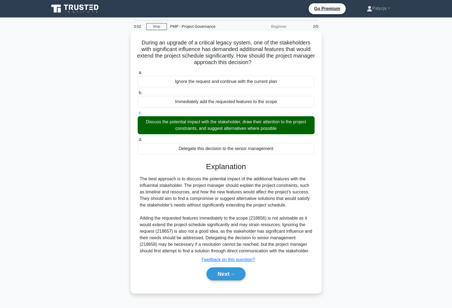
scroll to position [2, 0]
click at [231, 280] on button "Next" at bounding box center [225, 273] width 39 height 13
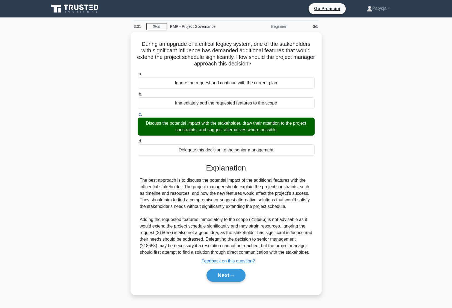
scroll to position [0, 0]
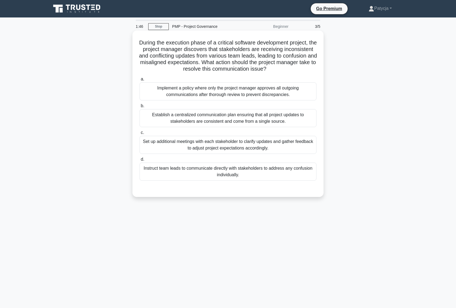
click at [275, 122] on div "Establish a centralized communication plan ensuring that all project updates to…" at bounding box center [227, 118] width 177 height 18
click at [139, 108] on input "b. Establish a centralized communication plan ensuring that all project updates…" at bounding box center [139, 106] width 0 height 4
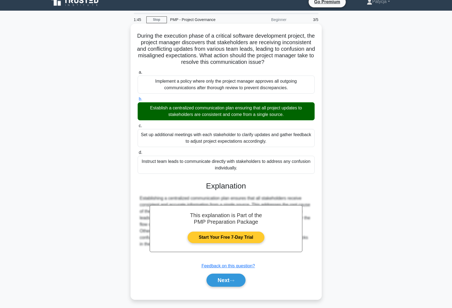
scroll to position [9, 0]
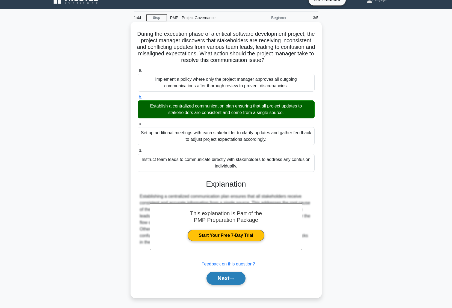
click at [232, 277] on icon at bounding box center [231, 278] width 5 height 3
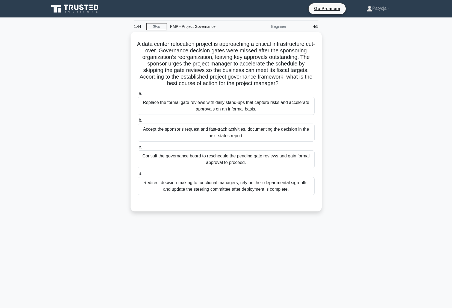
scroll to position [0, 0]
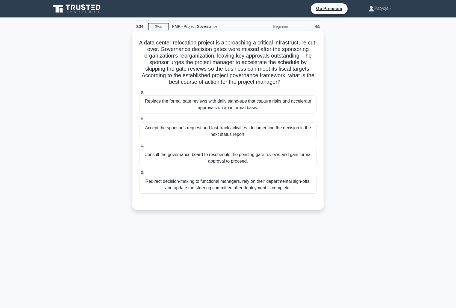
click at [213, 158] on div "Consult the governance board to reschedule the pending gate reviews and gain fo…" at bounding box center [227, 158] width 177 height 18
click at [139, 148] on input "c. Consult the governance board to reschedule the pending gate reviews and gain…" at bounding box center [139, 146] width 0 height 4
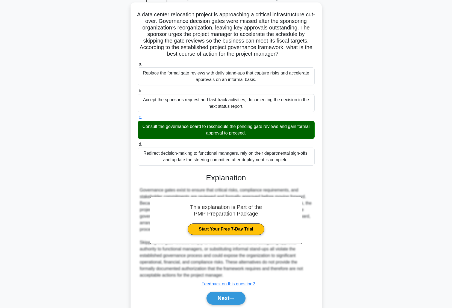
scroll to position [48, 0]
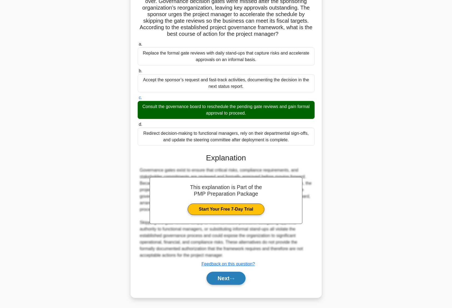
click at [223, 276] on button "Next" at bounding box center [225, 278] width 39 height 13
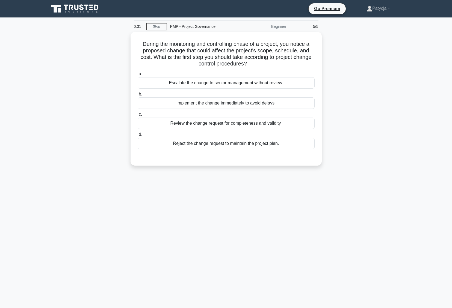
scroll to position [0, 0]
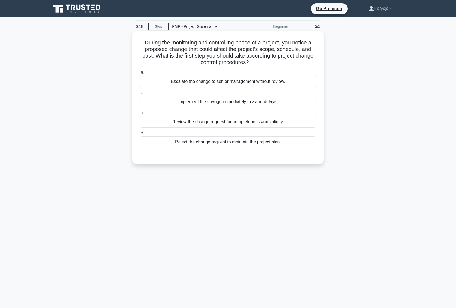
click at [201, 120] on div "Review the change request for completeness and validity." at bounding box center [227, 121] width 177 height 11
click at [139, 115] on input "c. Review the change request for completeness and validity." at bounding box center [139, 113] width 0 height 4
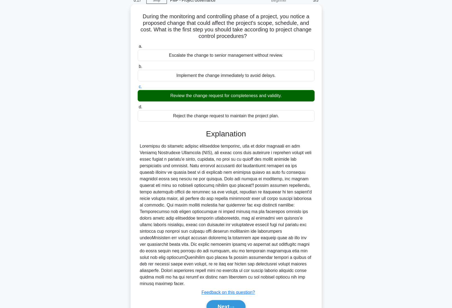
scroll to position [55, 0]
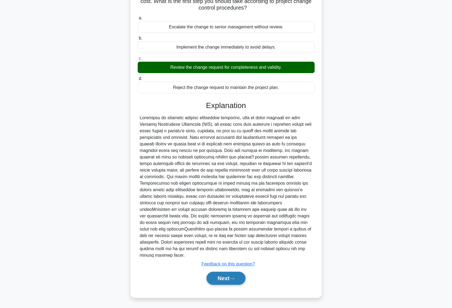
click at [231, 277] on button "Next" at bounding box center [225, 278] width 39 height 13
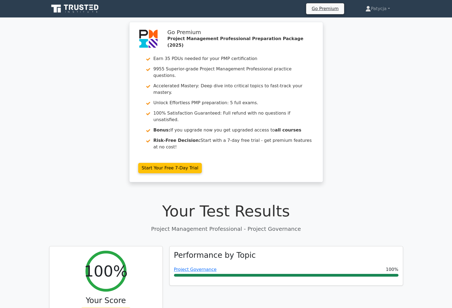
click at [80, 10] on icon at bounding box center [75, 9] width 52 height 10
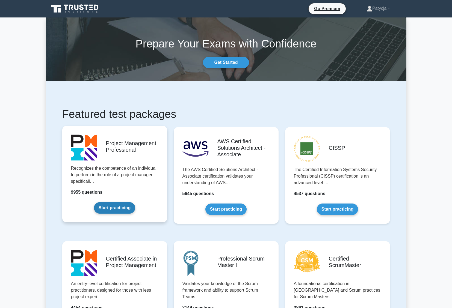
click at [115, 208] on link "Start practicing" at bounding box center [114, 207] width 41 height 11
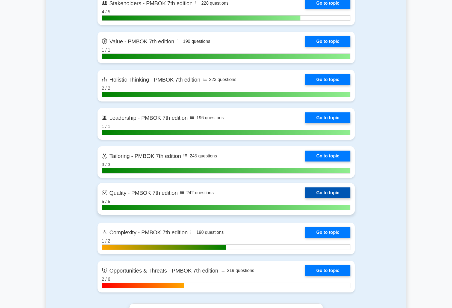
scroll to position [1692, 0]
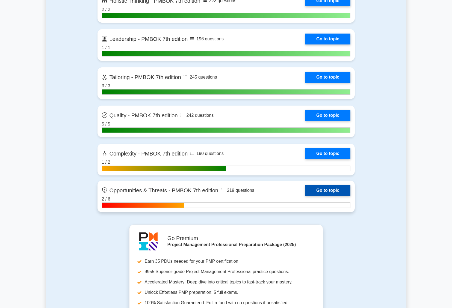
click at [322, 190] on link "Go to topic" at bounding box center [327, 190] width 45 height 11
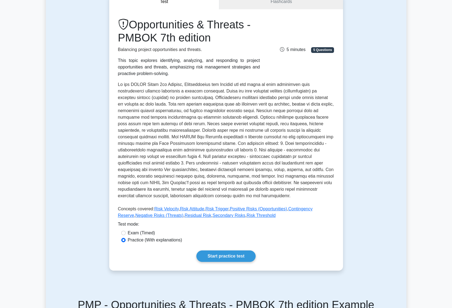
scroll to position [191, 0]
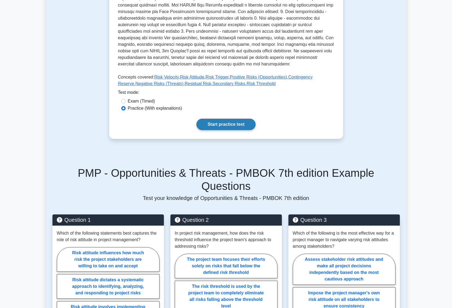
click at [232, 129] on link "Start practice test" at bounding box center [225, 124] width 59 height 11
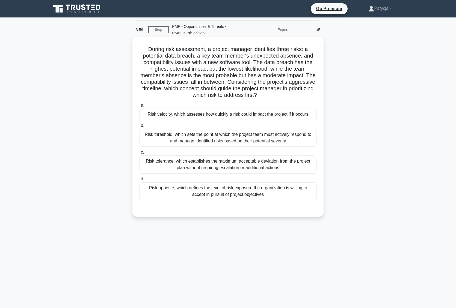
click at [271, 193] on div "Risk appetite, which defines the level of risk exposure the organization is wil…" at bounding box center [227, 191] width 177 height 18
click at [139, 181] on input "d. Risk appetite, which defines the level of risk exposure the organization is …" at bounding box center [139, 179] width 0 height 4
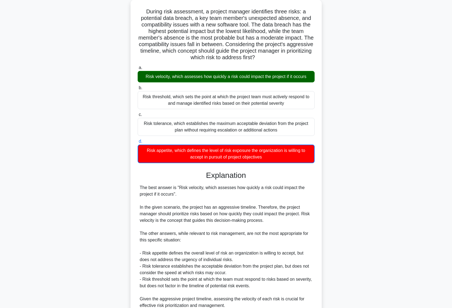
scroll to position [82, 0]
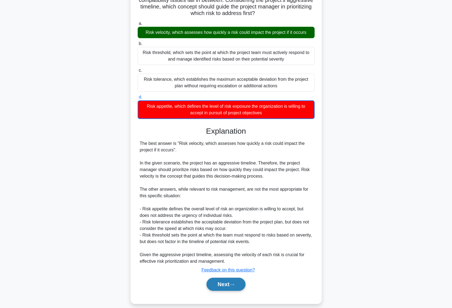
click at [225, 284] on button "Next" at bounding box center [225, 284] width 39 height 13
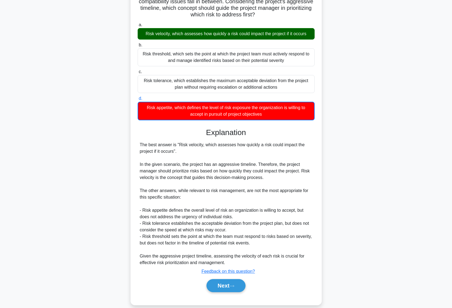
scroll to position [0, 0]
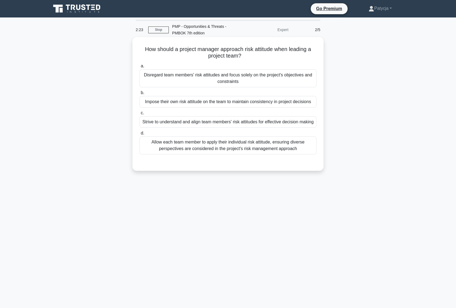
click at [234, 146] on div "Allow each team member to apply their individual risk attitude, ensuring divers…" at bounding box center [227, 145] width 177 height 18
click at [139, 135] on input "d. Allow each team member to apply their individual risk attitude, ensuring div…" at bounding box center [139, 134] width 0 height 4
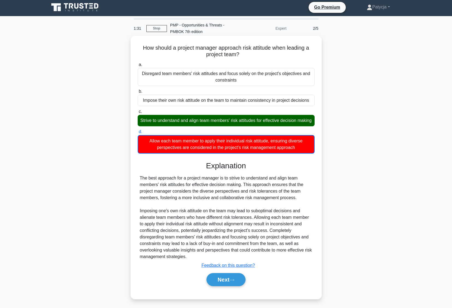
scroll to position [10, 0]
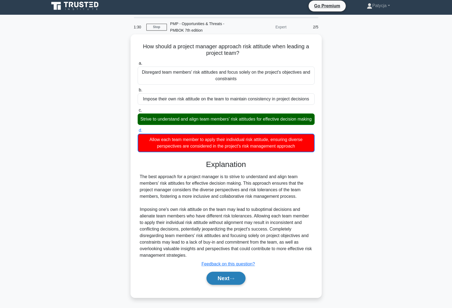
click at [219, 277] on button "Next" at bounding box center [225, 278] width 39 height 13
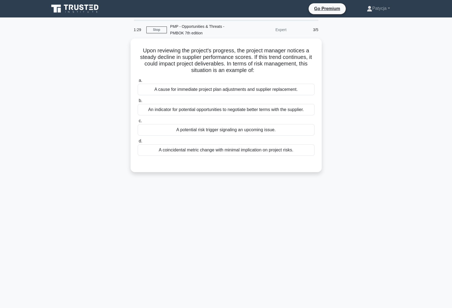
scroll to position [0, 0]
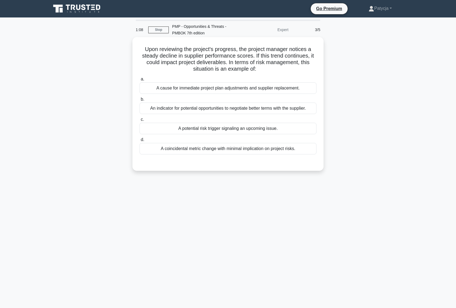
click at [268, 129] on div "A potential risk trigger signaling an upcoming issue." at bounding box center [227, 128] width 177 height 11
click at [139, 121] on input "c. A potential risk trigger signaling an upcoming issue." at bounding box center [139, 120] width 0 height 4
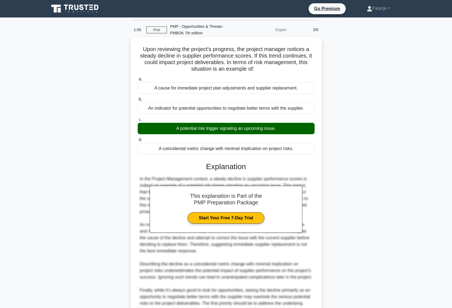
scroll to position [68, 0]
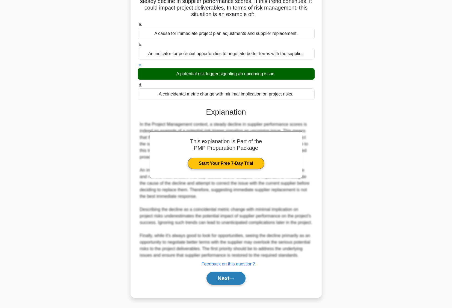
click at [229, 274] on button "Next" at bounding box center [225, 278] width 39 height 13
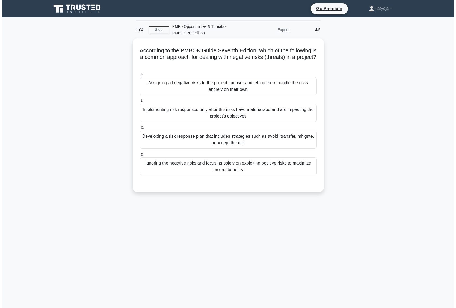
scroll to position [0, 0]
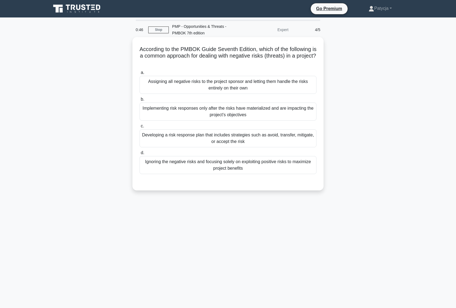
click at [250, 137] on div "Developing a risk response plan that includes strategies such as avoid, transfe…" at bounding box center [227, 138] width 177 height 18
click at [139, 128] on input "c. Developing a risk response plan that includes strategies such as avoid, tran…" at bounding box center [139, 126] width 0 height 4
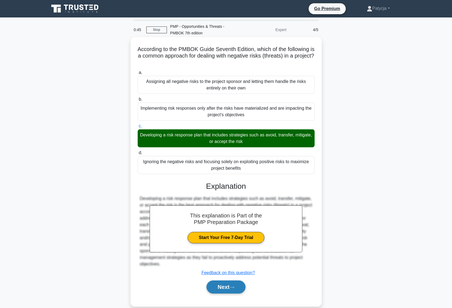
click at [241, 285] on button "Next" at bounding box center [225, 286] width 39 height 13
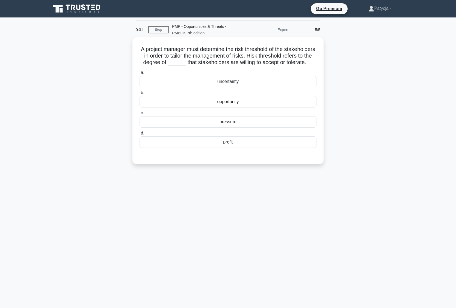
click at [251, 128] on div "pressure" at bounding box center [227, 121] width 177 height 11
click at [139, 115] on input "c. pressure" at bounding box center [139, 113] width 0 height 4
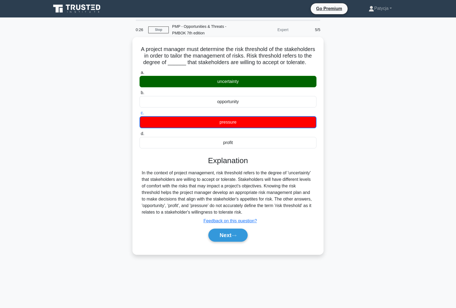
click at [220, 244] on div "Next" at bounding box center [227, 234] width 177 height 17
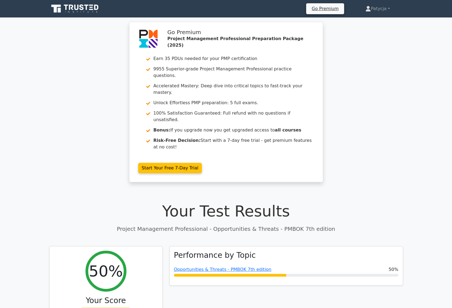
click at [84, 148] on div "Go Premium Project Management Professional Preparation Package (2025) Earn 35 P…" at bounding box center [226, 105] width 452 height 167
click at [82, 7] on icon at bounding box center [75, 9] width 52 height 10
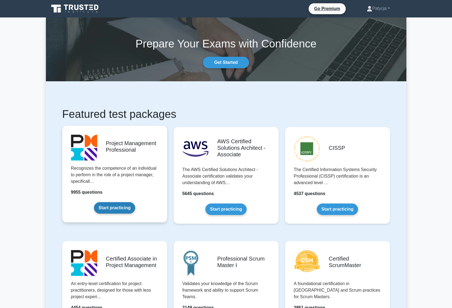
click at [109, 203] on link "Start practicing" at bounding box center [114, 207] width 41 height 11
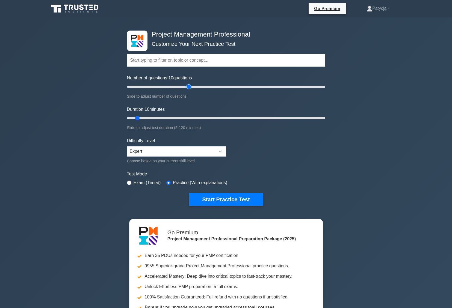
type input "65"
click at [188, 86] on input "Number of questions: 10 questions" at bounding box center [226, 86] width 198 height 7
type input "80"
click at [259, 116] on input "Duration: 10 minutes" at bounding box center [226, 118] width 198 height 7
type input "60"
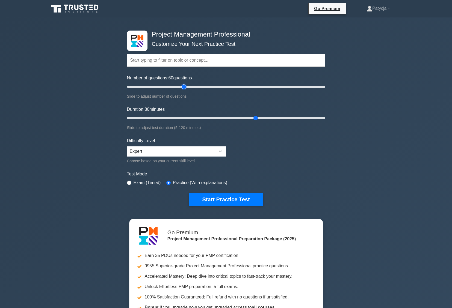
click at [186, 87] on input "Number of questions: 60 questions" at bounding box center [226, 86] width 198 height 7
drag, startPoint x: 256, startPoint y: 118, endPoint x: 250, endPoint y: 118, distance: 5.7
type input "75"
click at [250, 118] on input "Duration: 75 minutes" at bounding box center [226, 118] width 198 height 7
click at [214, 202] on button "Start Practice Test" at bounding box center [226, 199] width 74 height 13
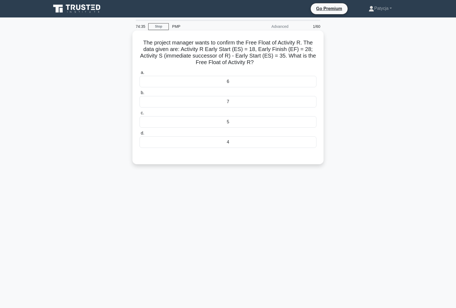
click at [241, 98] on div "7" at bounding box center [227, 101] width 177 height 11
click at [139, 95] on input "b. 7" at bounding box center [139, 93] width 0 height 4
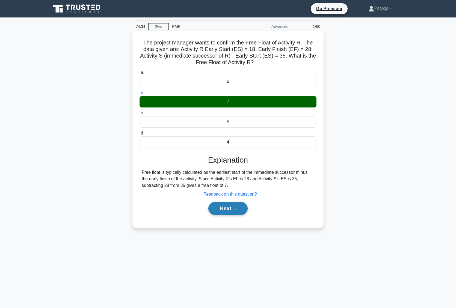
click at [237, 206] on button "Next" at bounding box center [227, 208] width 39 height 13
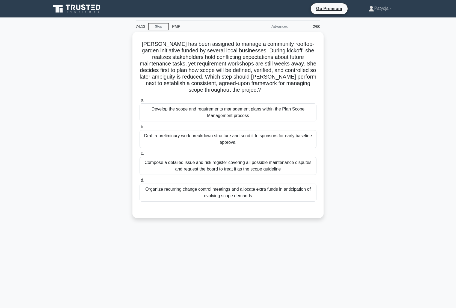
click at [98, 99] on div "[PERSON_NAME] has been assigned to manage a community rooftop-garden initiative…" at bounding box center [228, 128] width 360 height 193
